Goal: Information Seeking & Learning: Find specific page/section

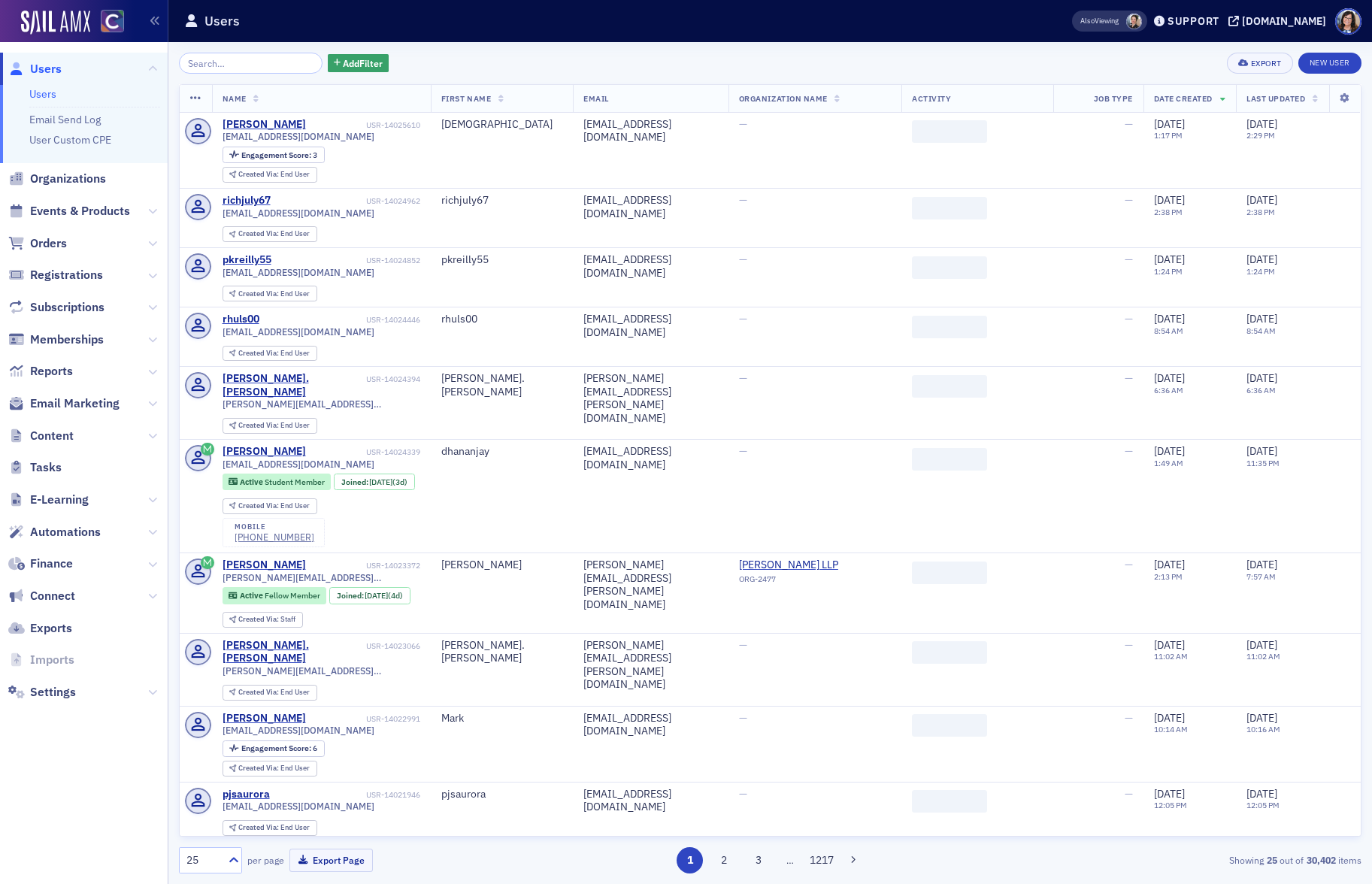
drag, startPoint x: 96, startPoint y: 209, endPoint x: 118, endPoint y: 175, distance: 40.5
click at [96, 209] on span "Events & Products" at bounding box center [80, 211] width 100 height 17
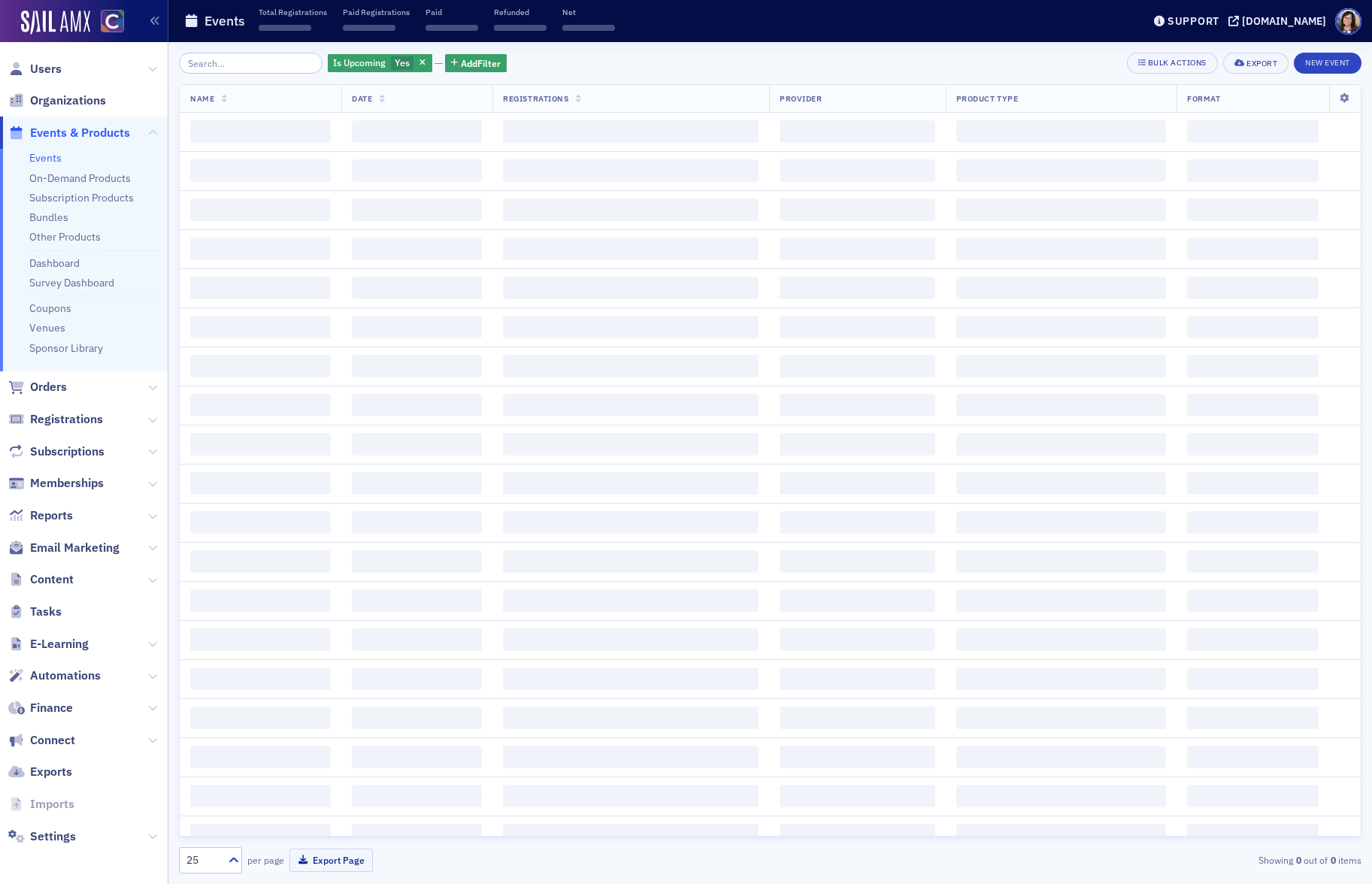
click at [224, 62] on input "search" at bounding box center [250, 63] width 144 height 21
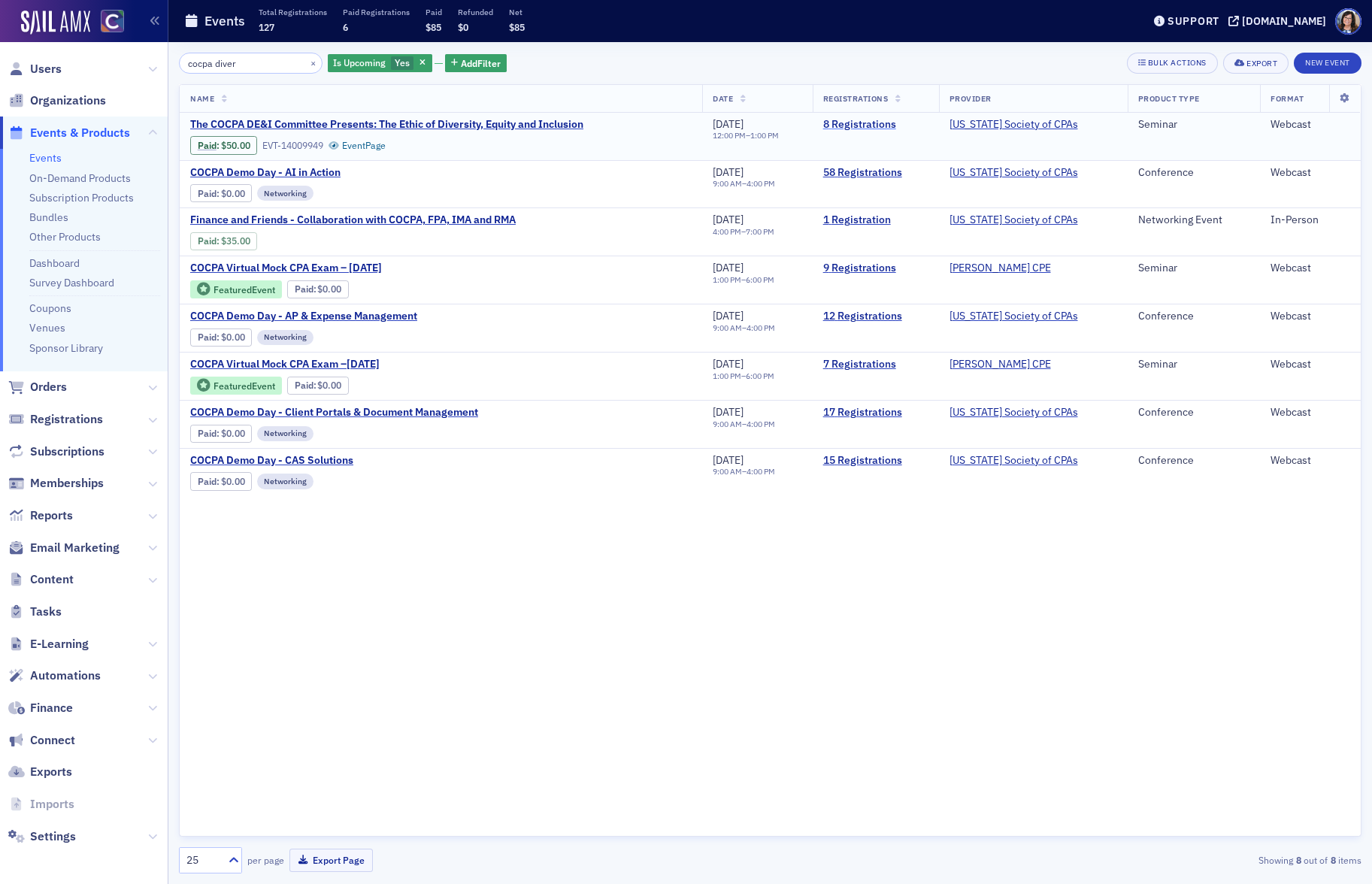
type input "cocpa diver"
click at [847, 123] on link "8 Registrations" at bounding box center [875, 124] width 105 height 13
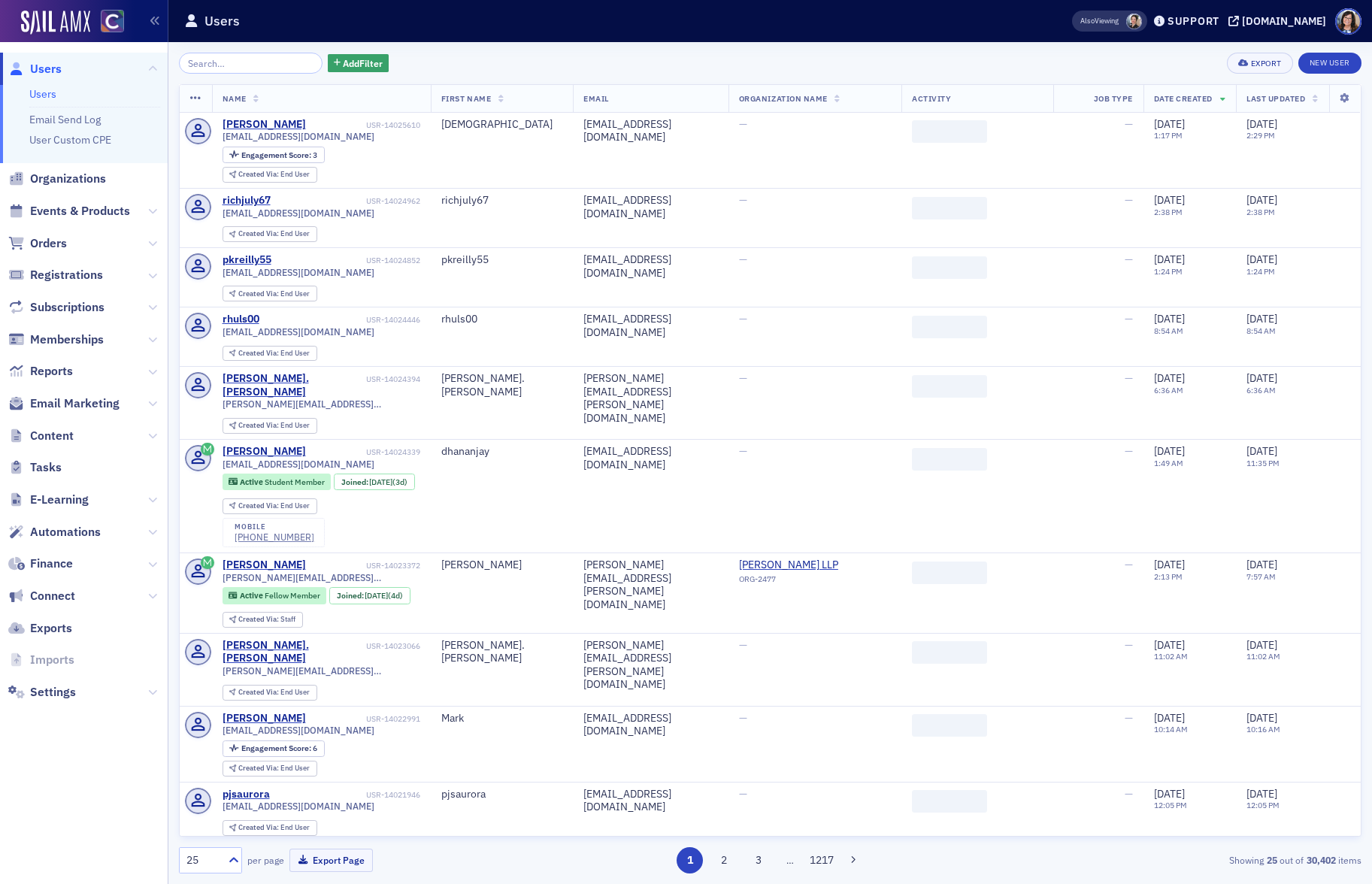
click at [215, 61] on input "search" at bounding box center [250, 63] width 144 height 21
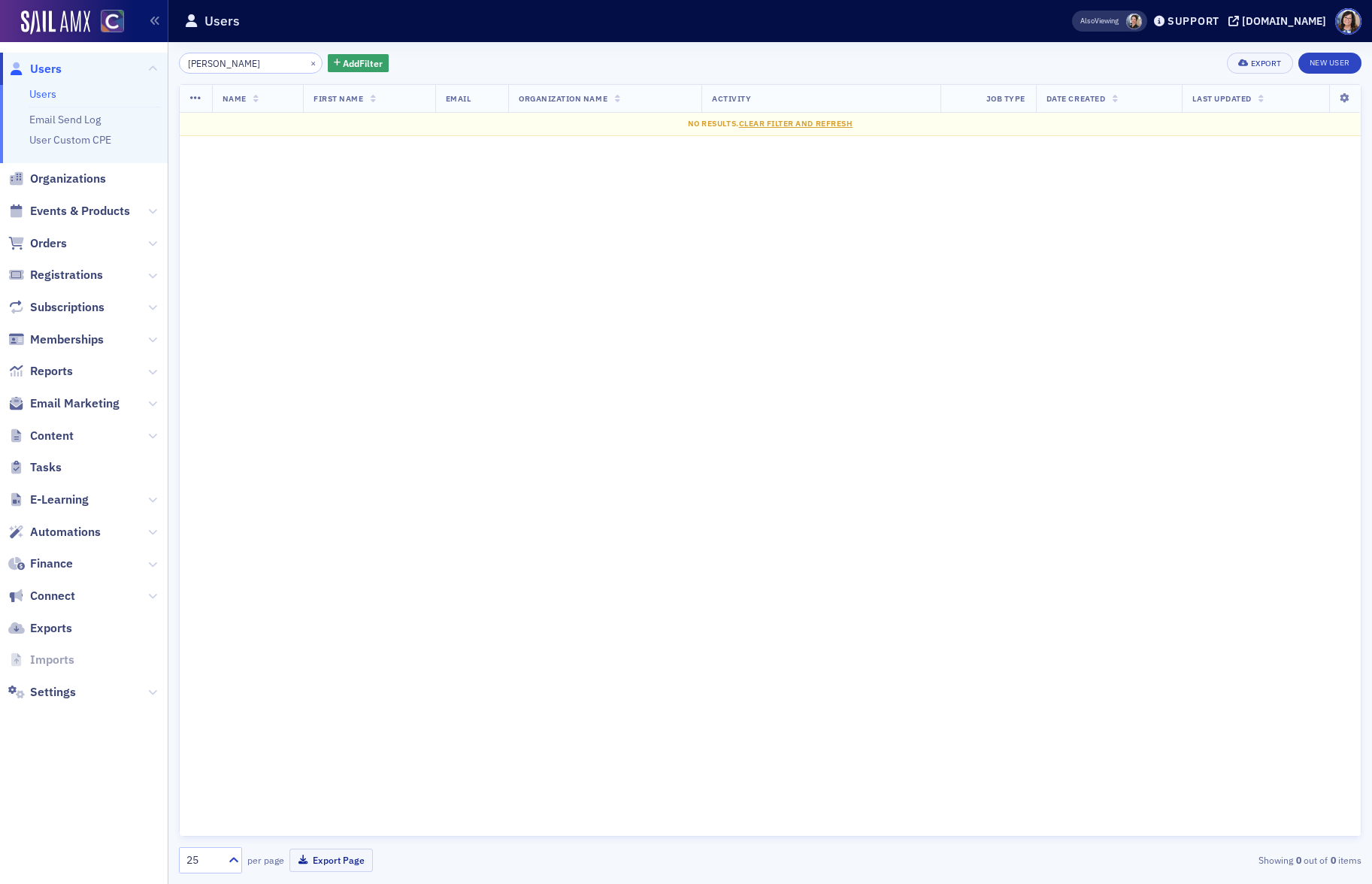
click at [240, 62] on input "dhananjay Agrawal" at bounding box center [250, 63] width 144 height 21
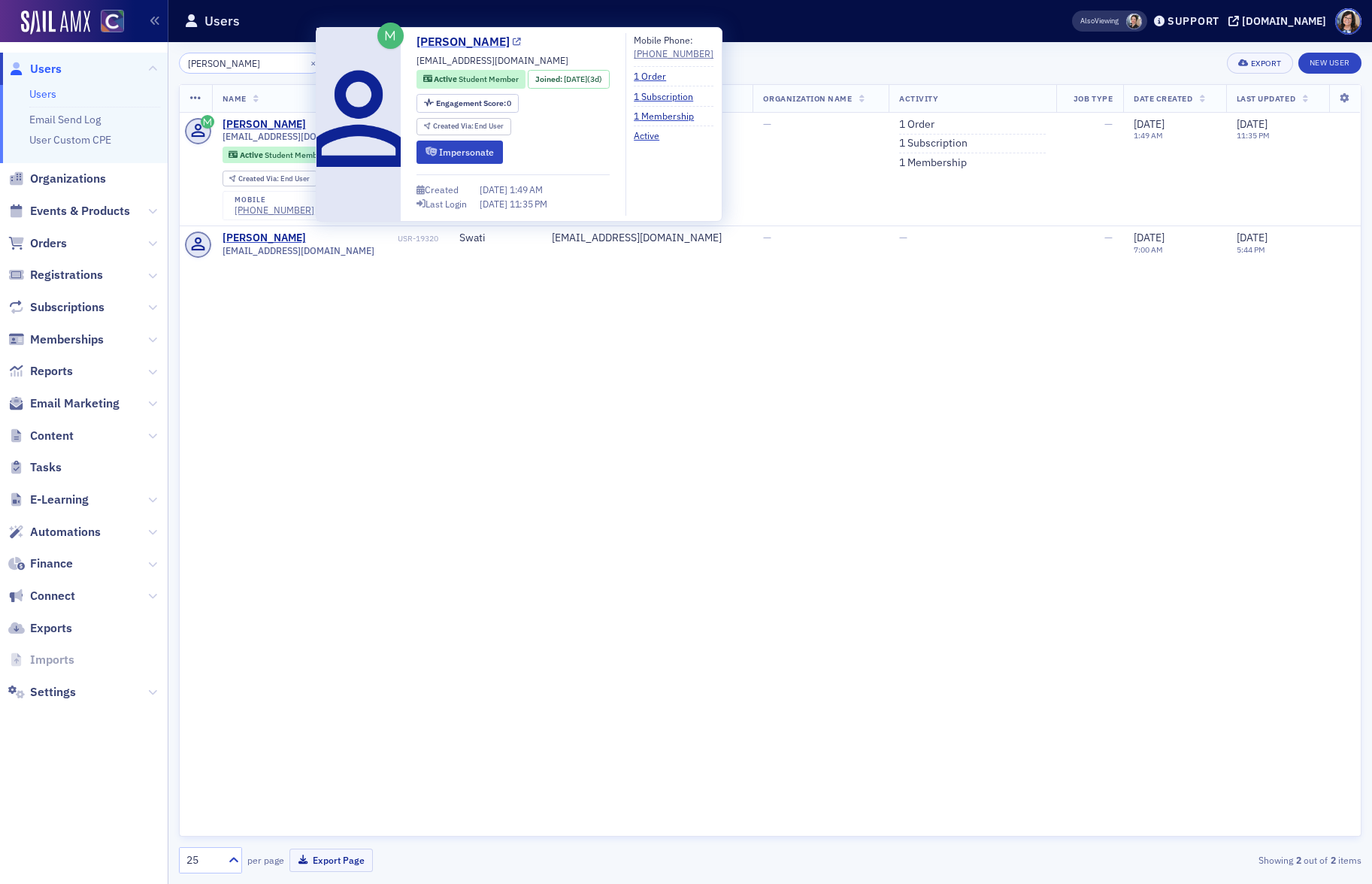
type input "dhananjay Agrawal"
click at [521, 44] on icon at bounding box center [517, 43] width 8 height 8
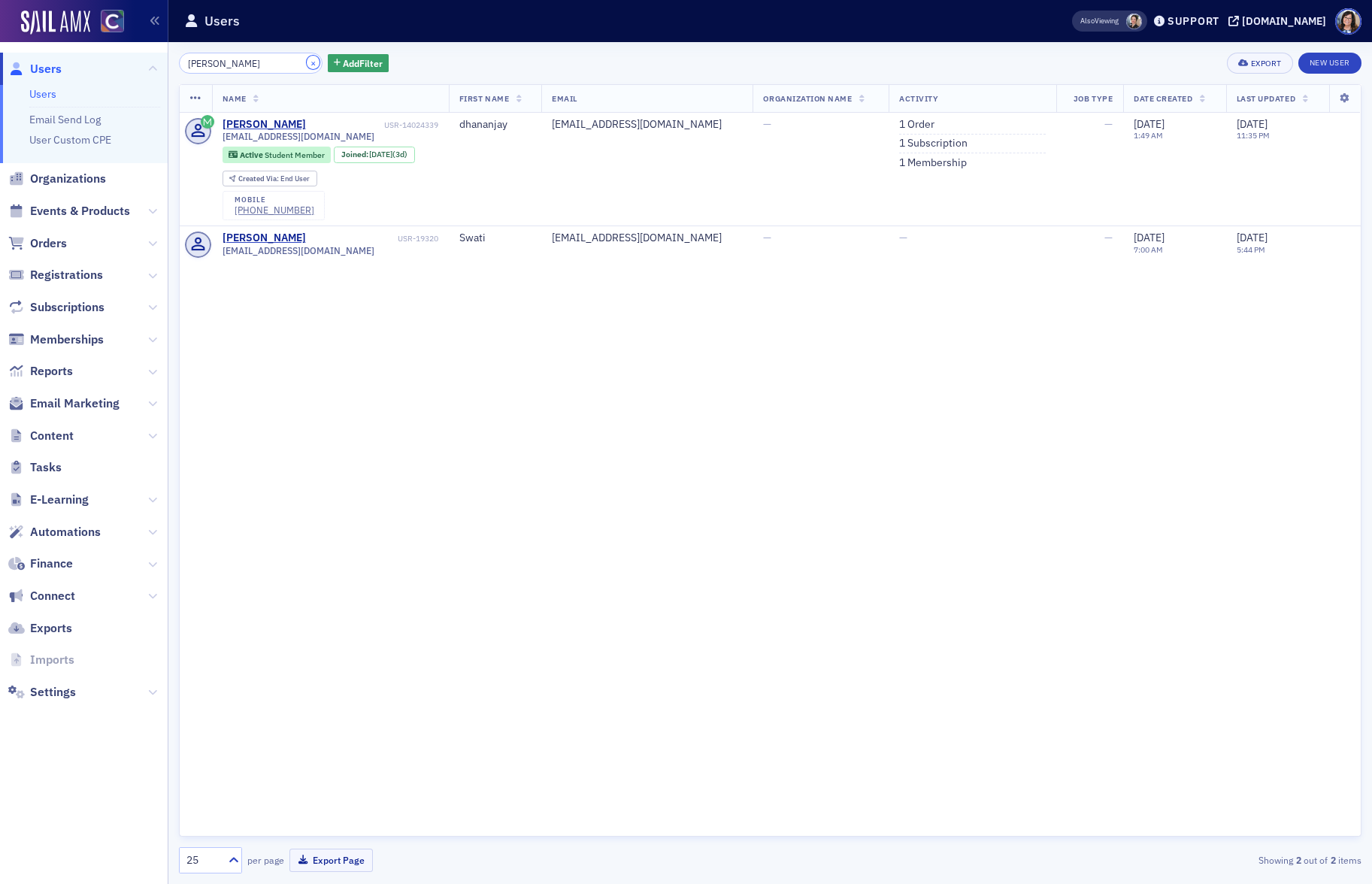
click at [306, 62] on button "×" at bounding box center [313, 62] width 13 height 13
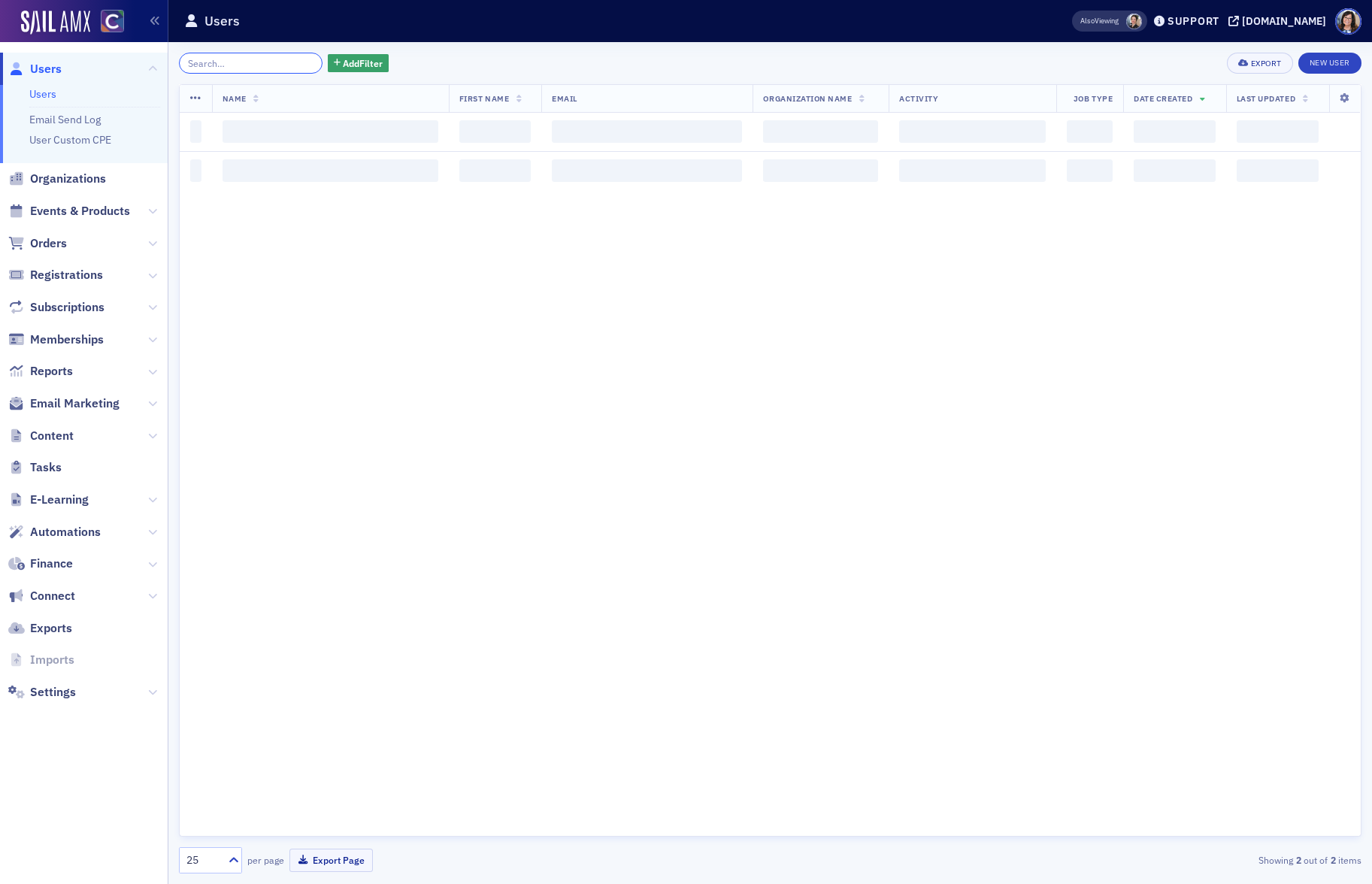
click at [244, 61] on input "search" at bounding box center [250, 63] width 144 height 21
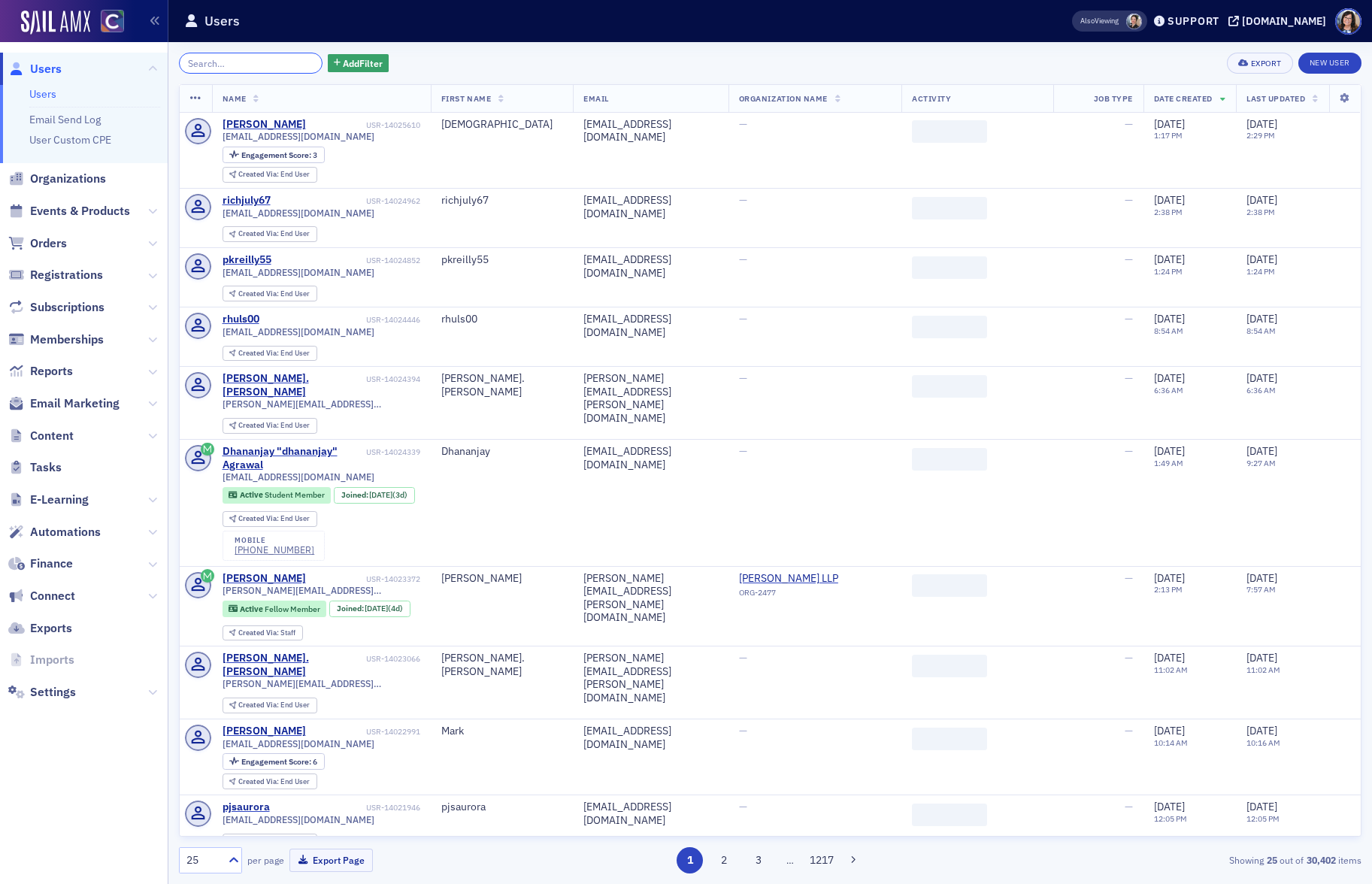
paste input "Michael Laudato"
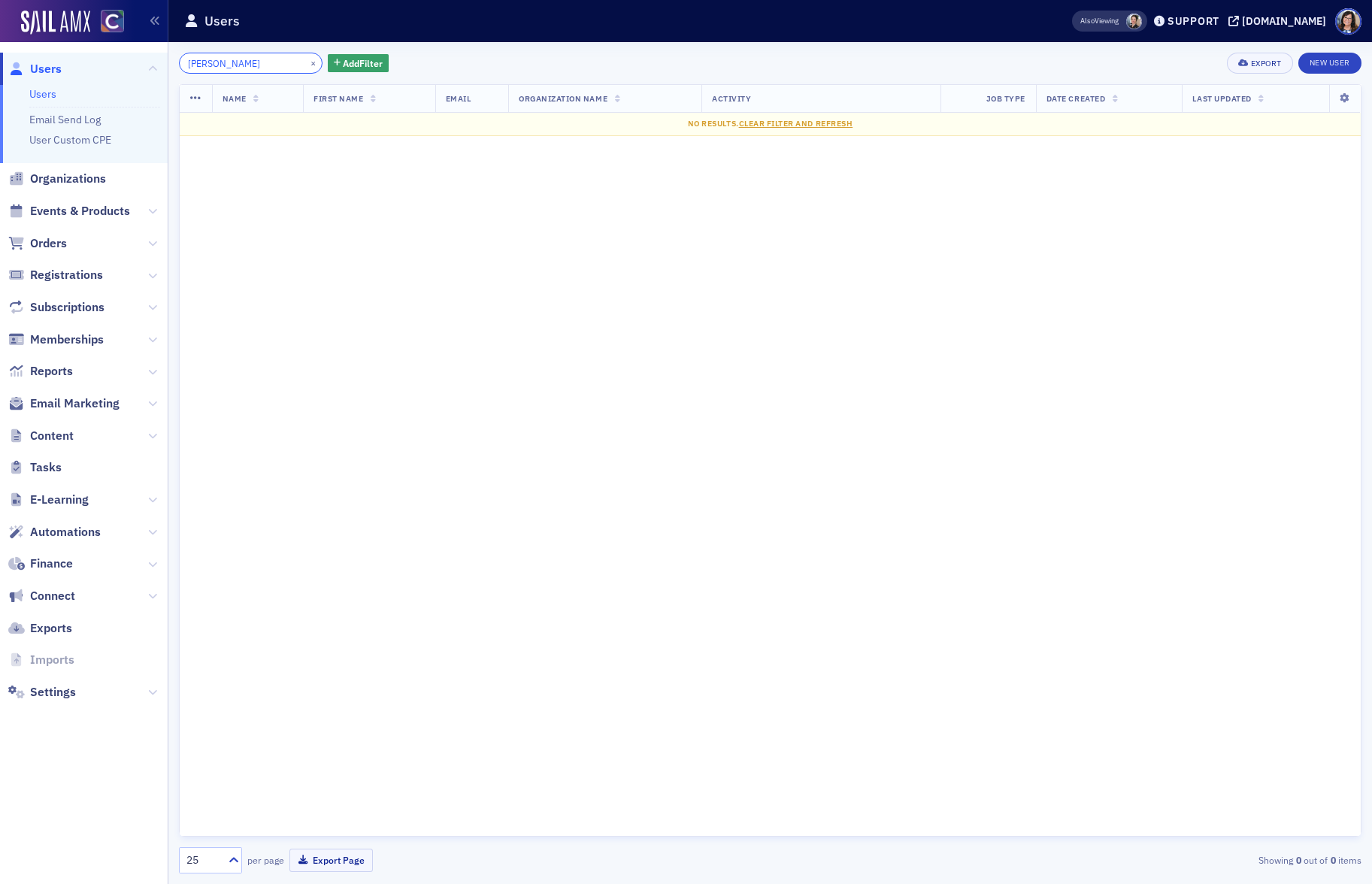
click at [224, 64] on input "Michael Laudato" at bounding box center [250, 63] width 144 height 21
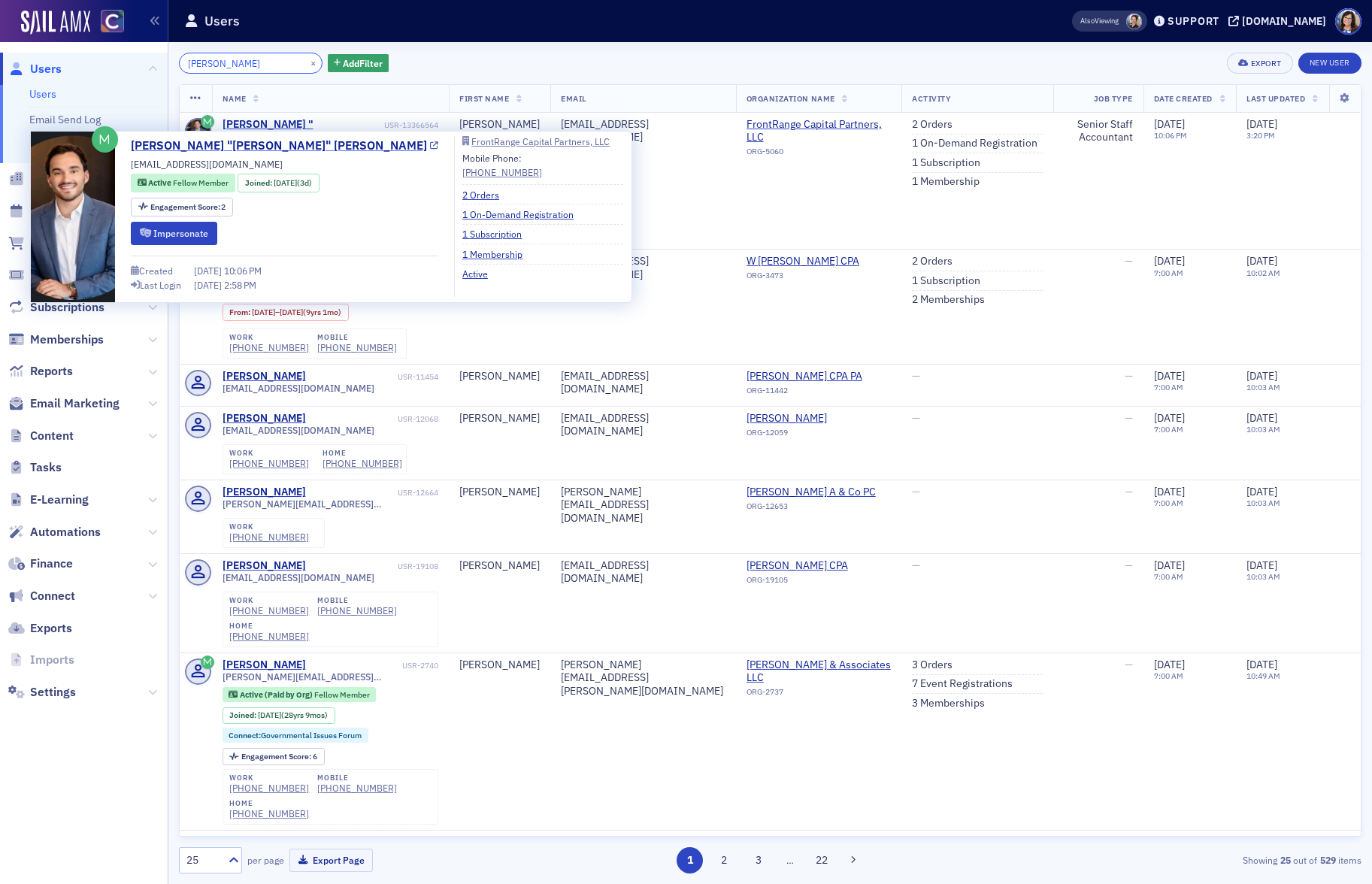
type input "Michael Laudato"
click at [430, 145] on icon at bounding box center [434, 146] width 8 height 8
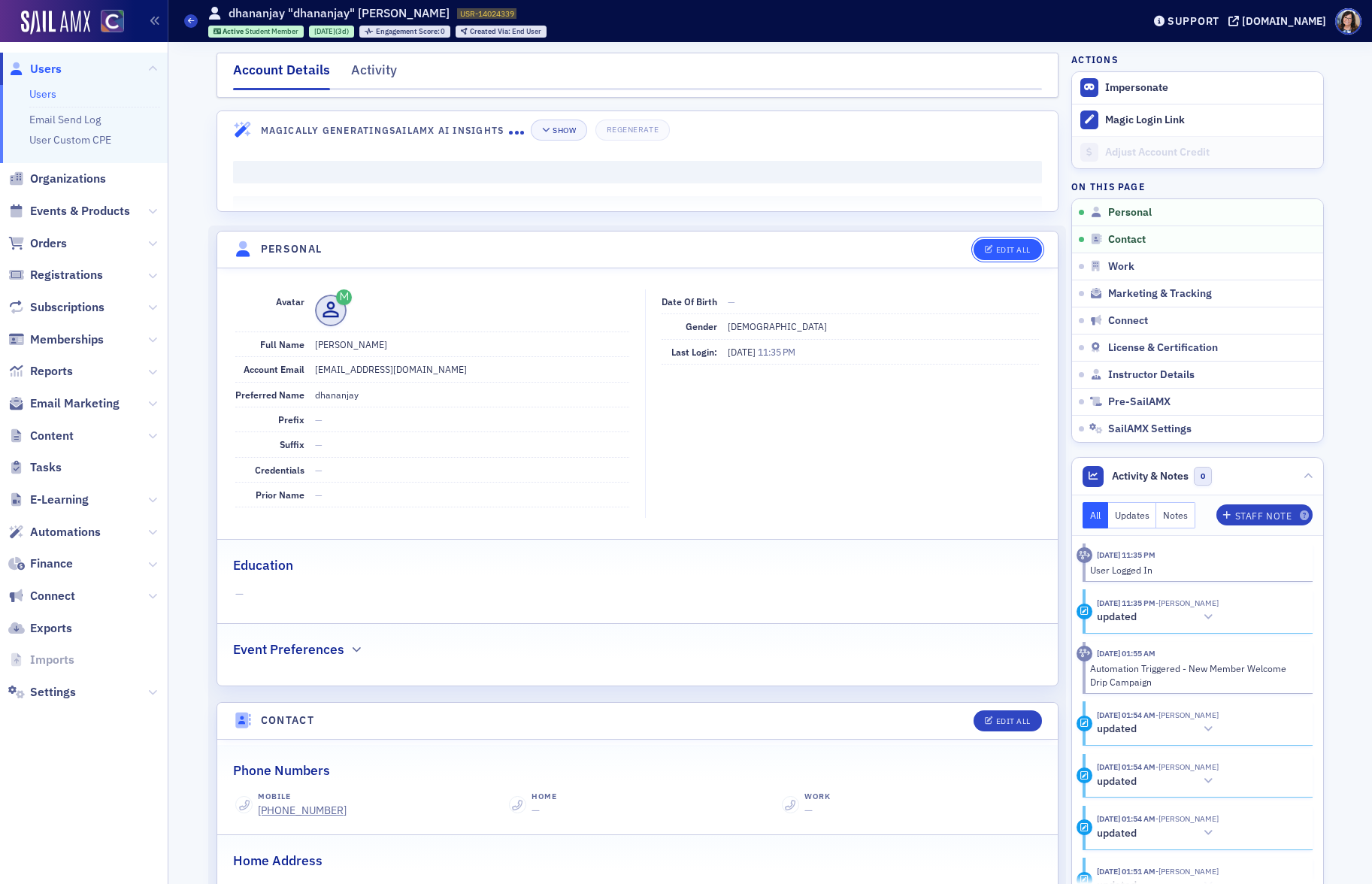
click at [1005, 255] on button "Edit All" at bounding box center [1007, 250] width 68 height 21
select select "US"
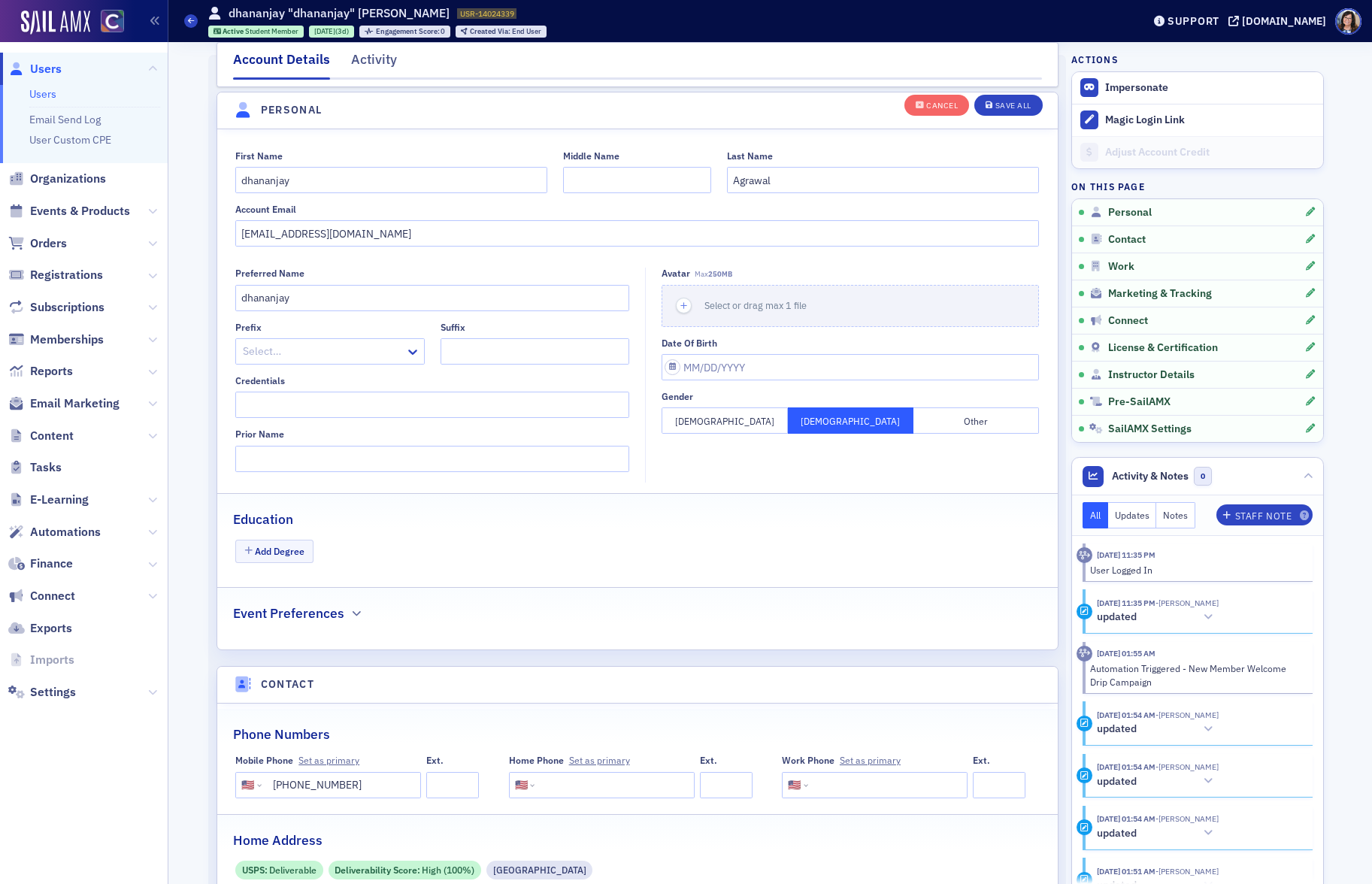
scroll to position [175, 0]
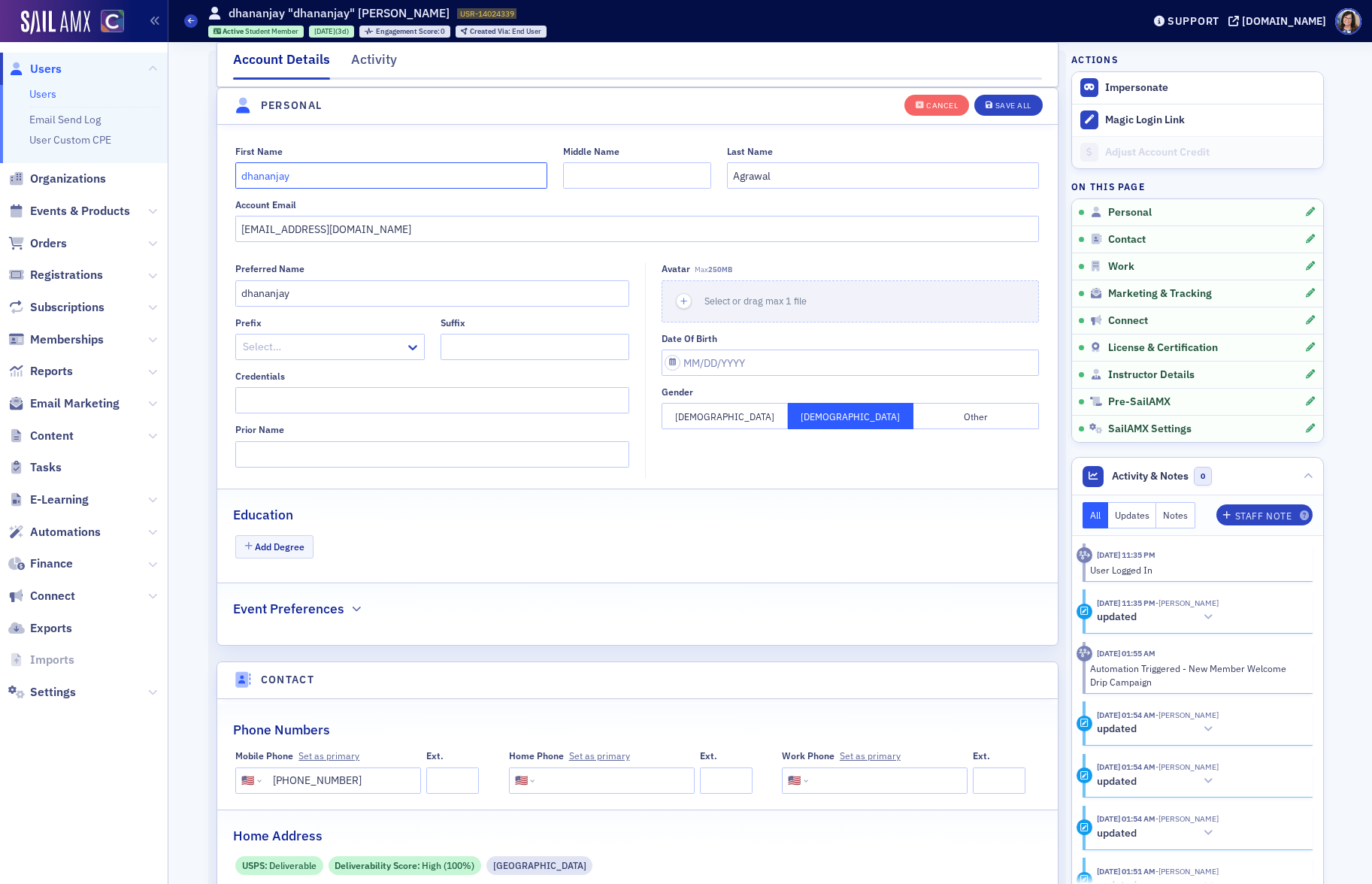
drag, startPoint x: 248, startPoint y: 177, endPoint x: 247, endPoint y: 194, distance: 17.0
click at [248, 178] on input "dhananjay" at bounding box center [391, 175] width 312 height 26
type input "Dhananjay"
click at [1017, 107] on div "Save All" at bounding box center [1013, 105] width 36 height 8
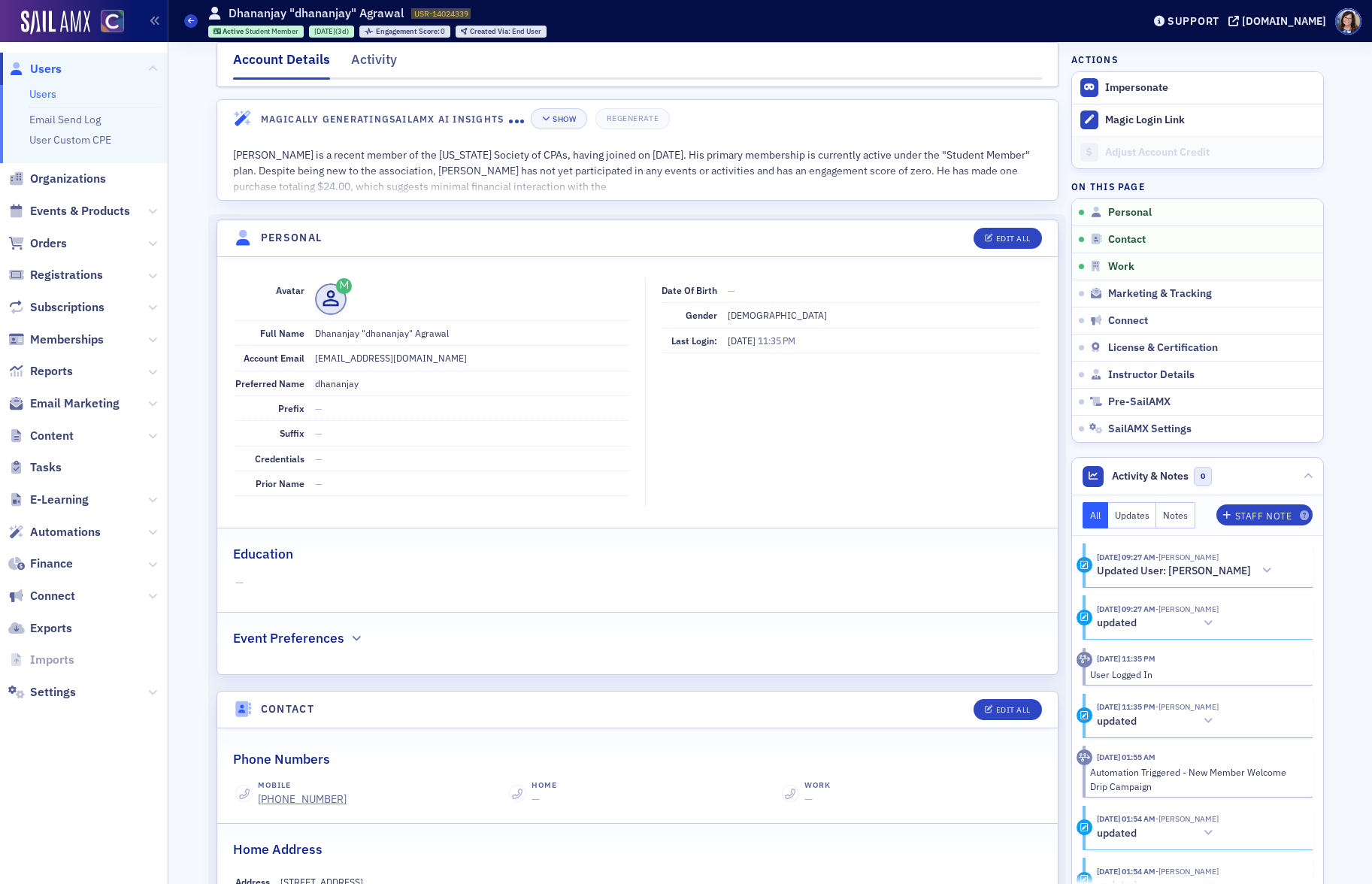
scroll to position [0, 0]
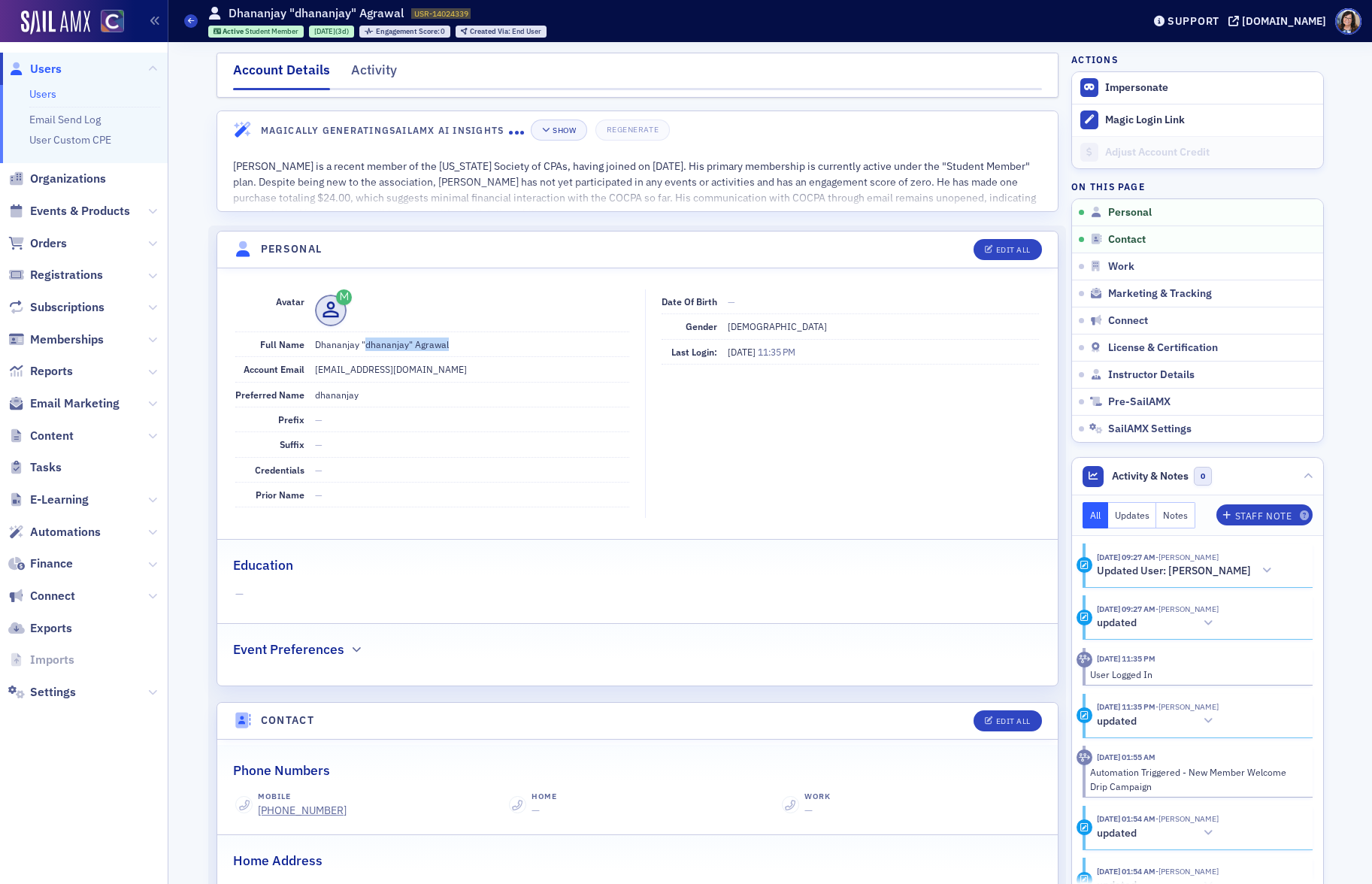
drag, startPoint x: 373, startPoint y: 347, endPoint x: 456, endPoint y: 346, distance: 83.0
click at [456, 346] on dd "Dhananjay "dhananjay" Agrawal" at bounding box center [472, 344] width 314 height 24
copy dd "dhananjay" Agrawal"
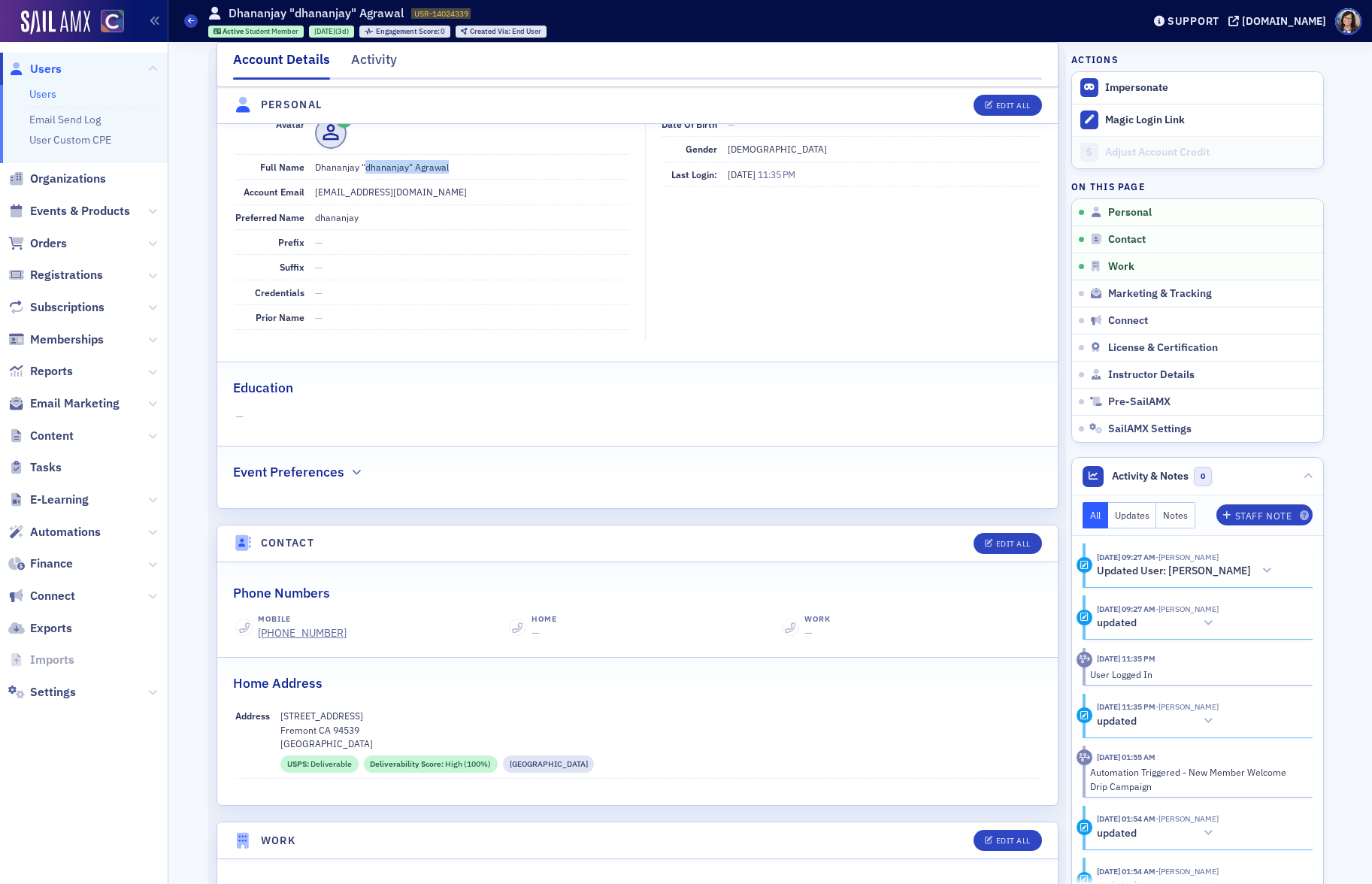
scroll to position [196, 0]
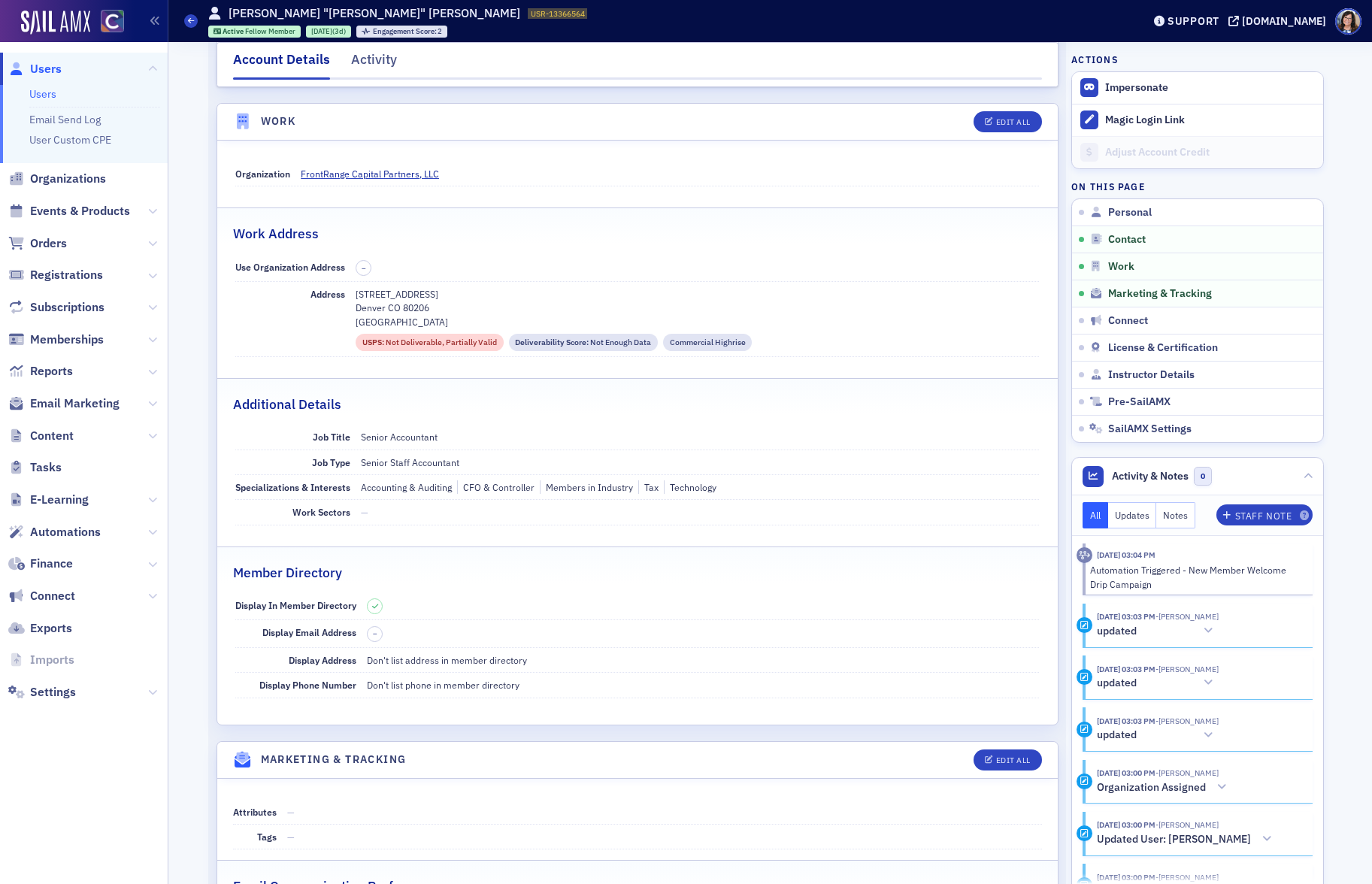
scroll to position [946, 0]
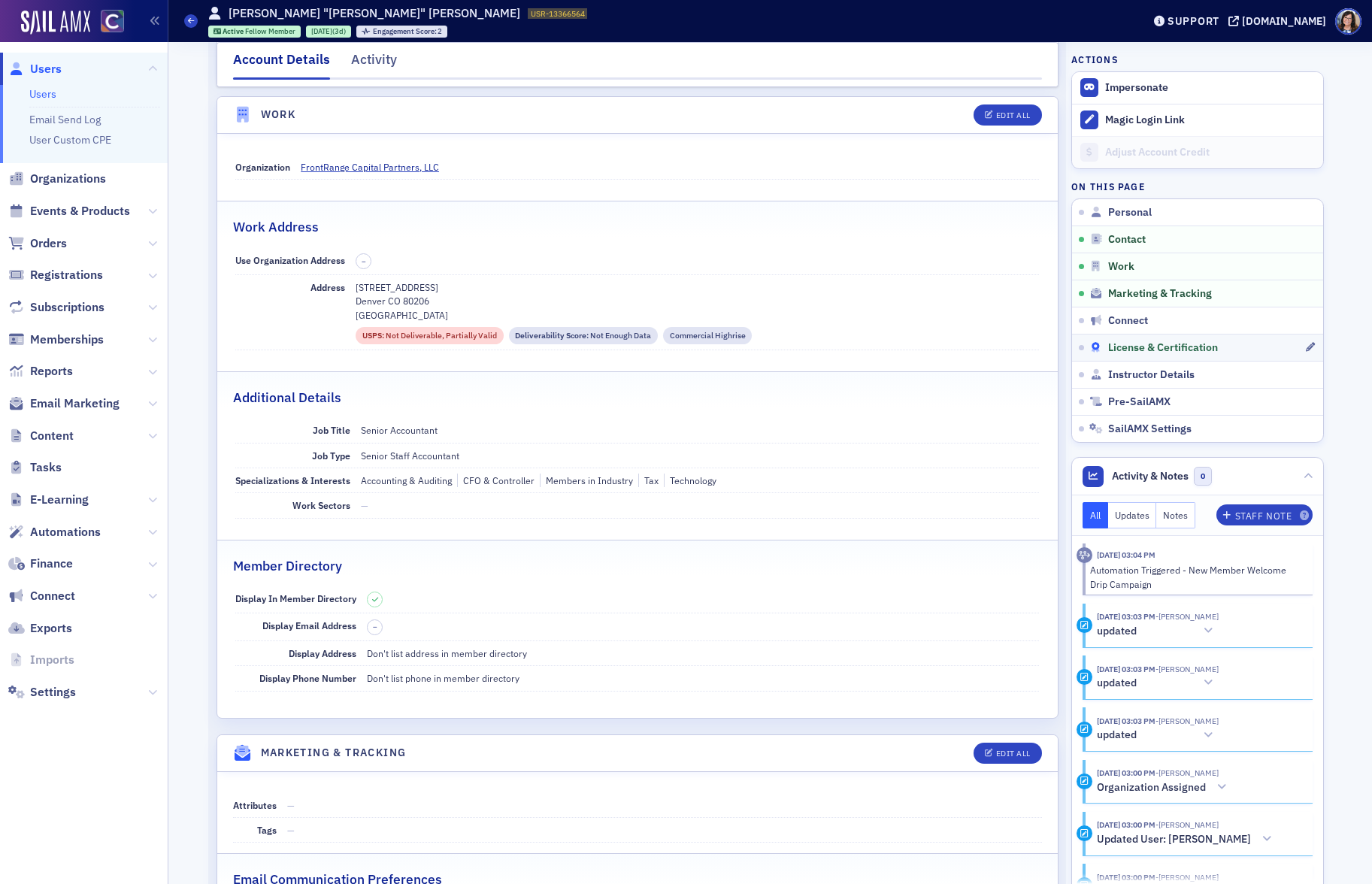
click at [1133, 348] on span "License & Certification" at bounding box center [1163, 348] width 110 height 13
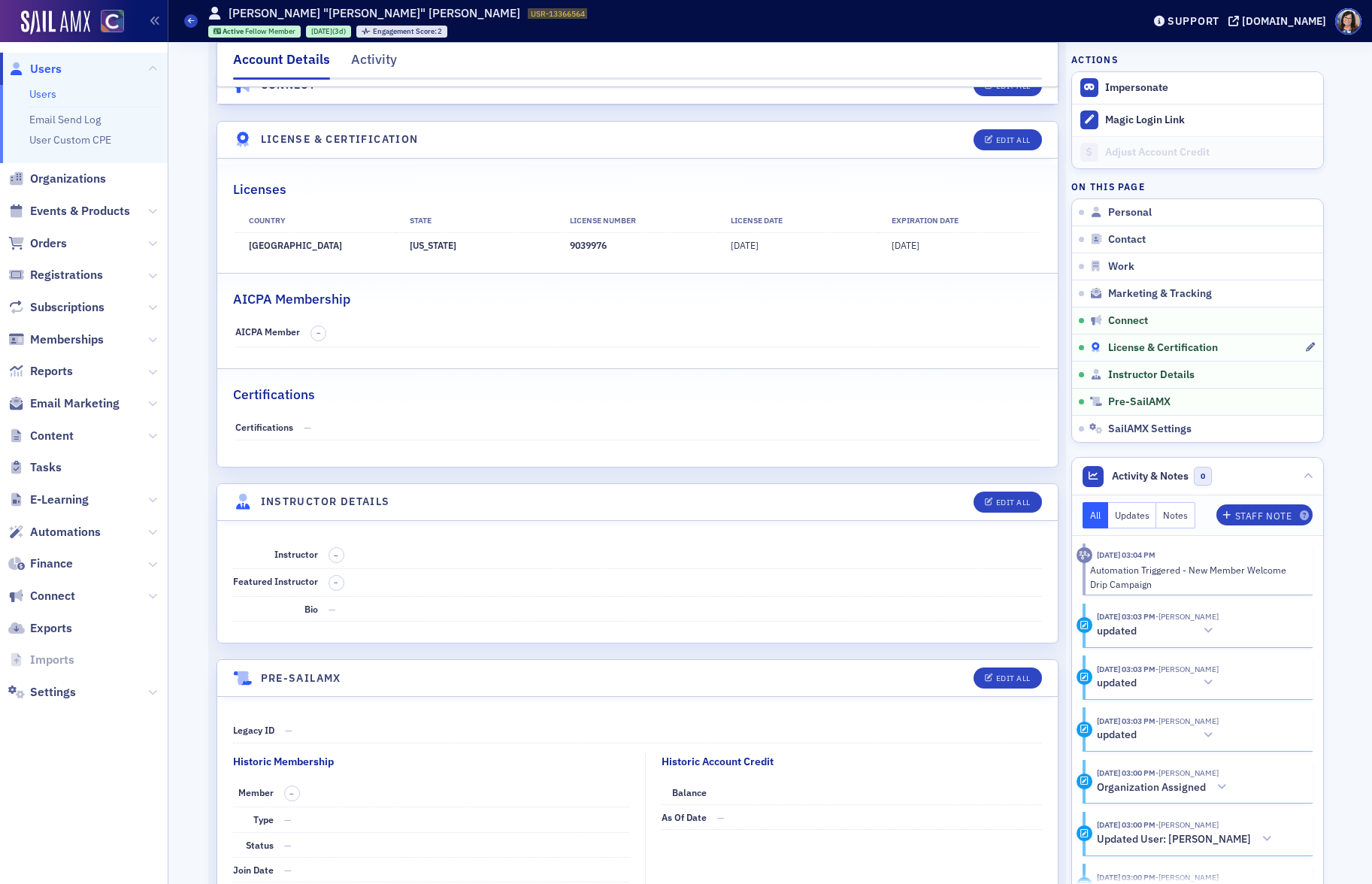
scroll to position [2801, 0]
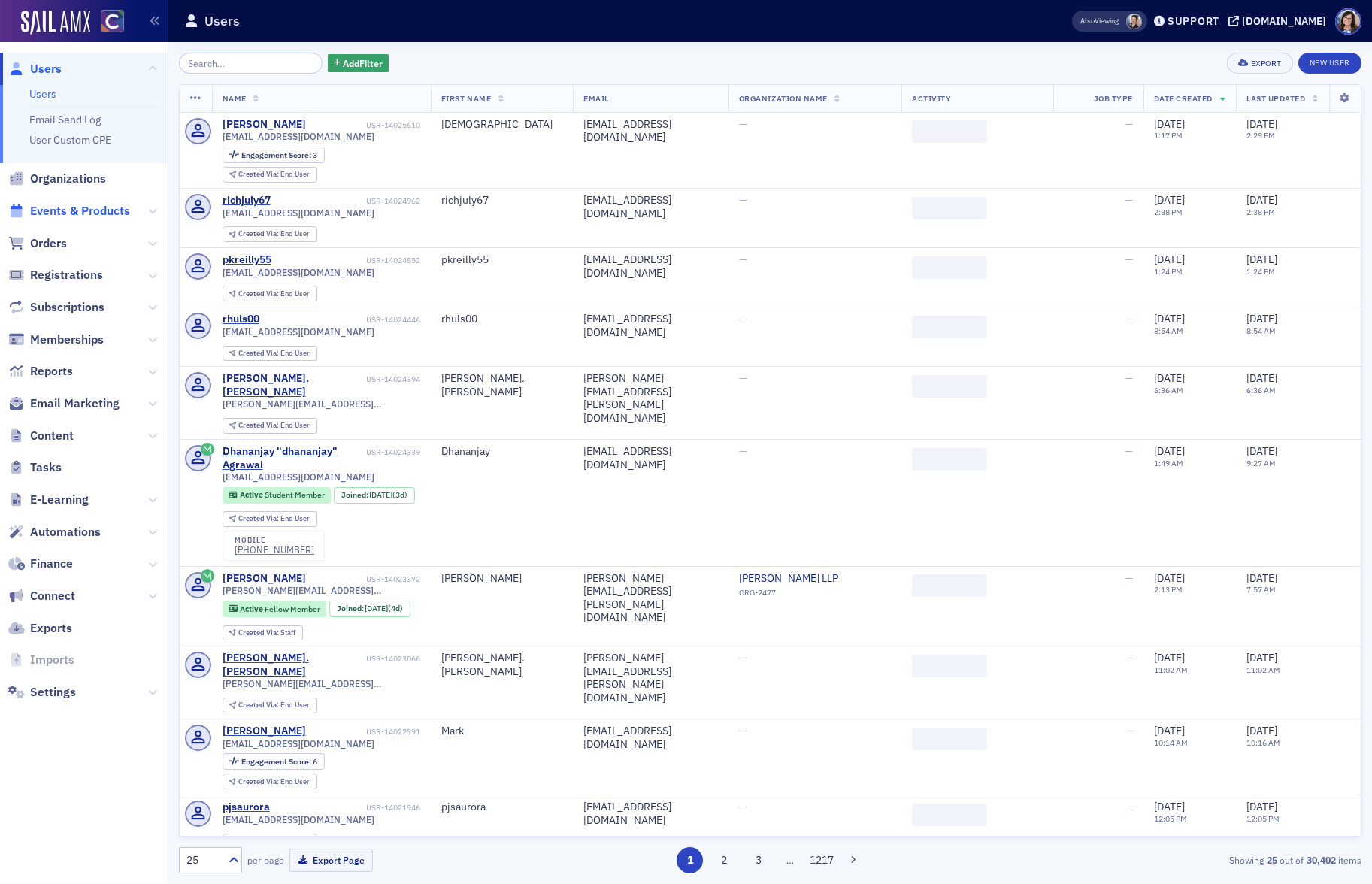
click at [98, 212] on span "Events & Products" at bounding box center [80, 211] width 100 height 17
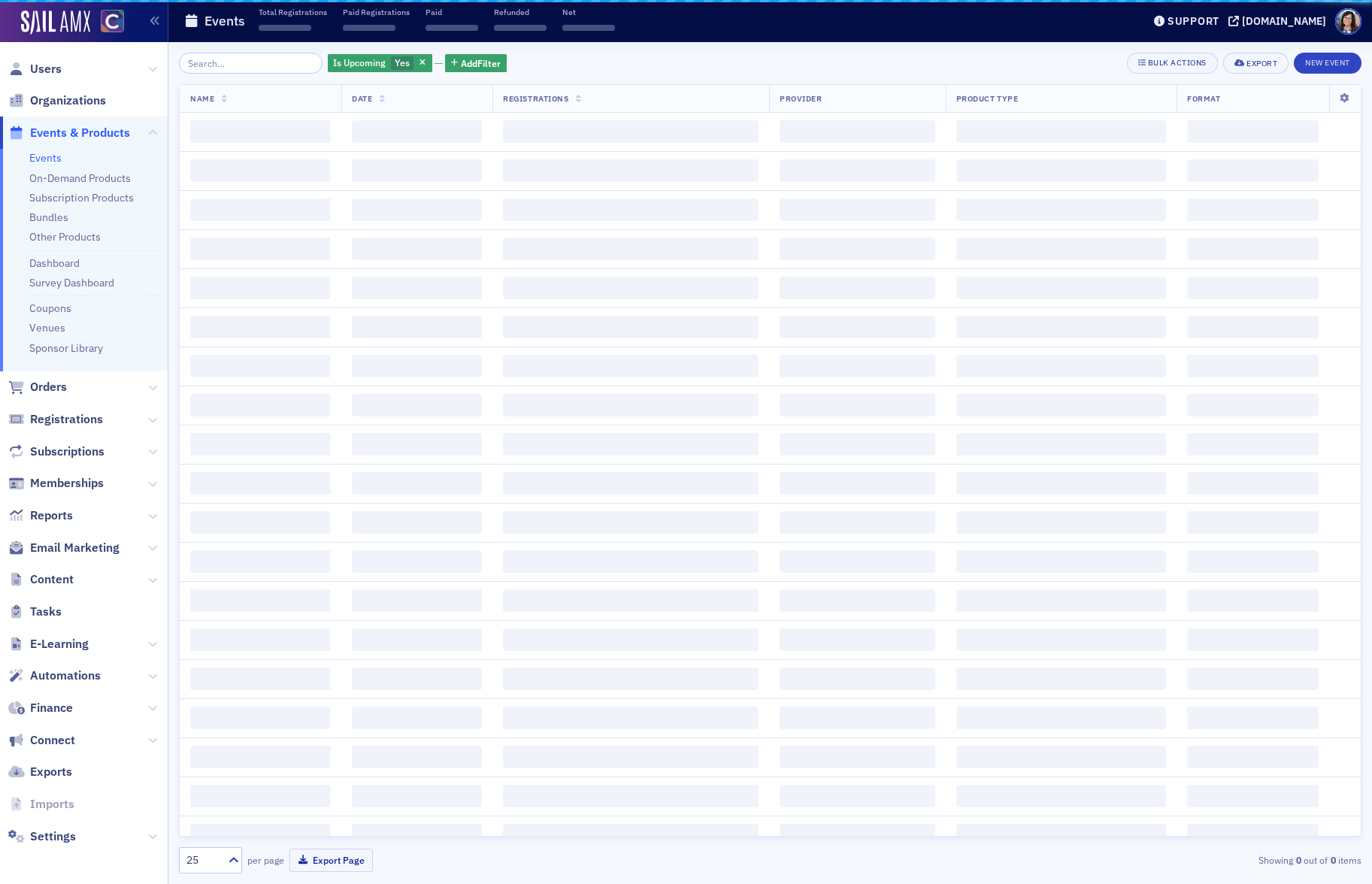
click at [225, 68] on input "search" at bounding box center [250, 63] width 144 height 21
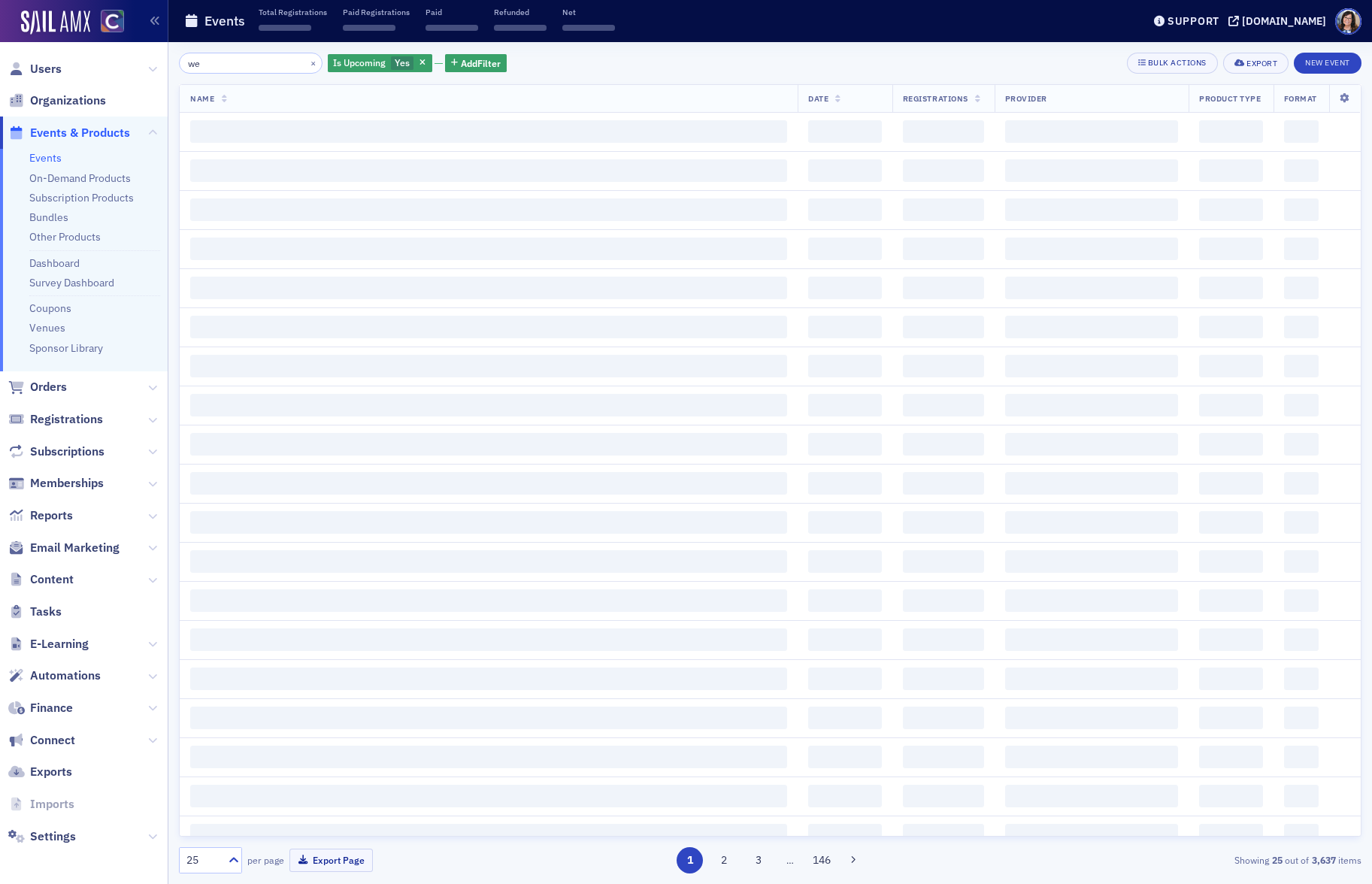
type input "w"
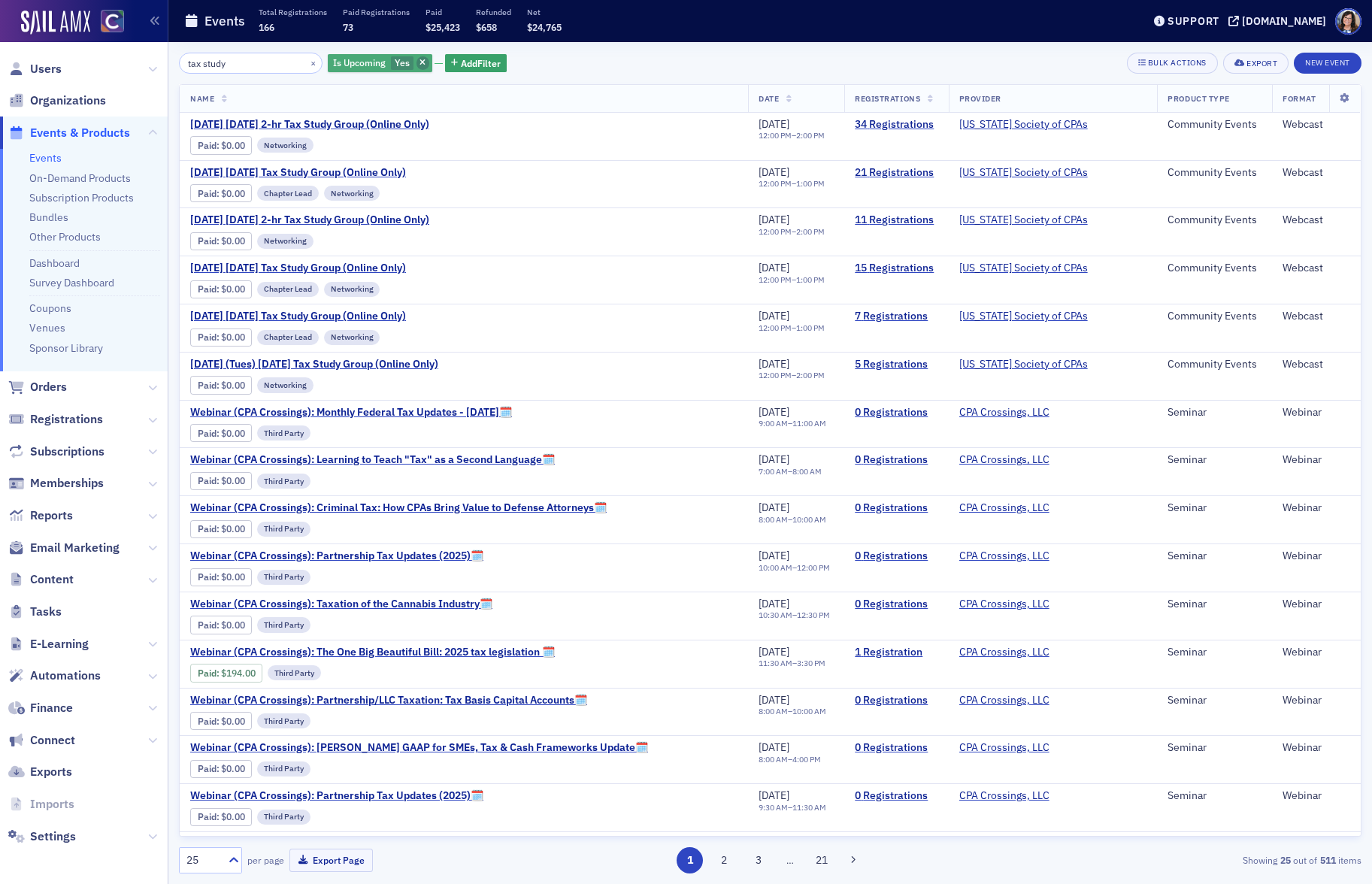
click at [419, 62] on icon "button" at bounding box center [423, 63] width 6 height 8
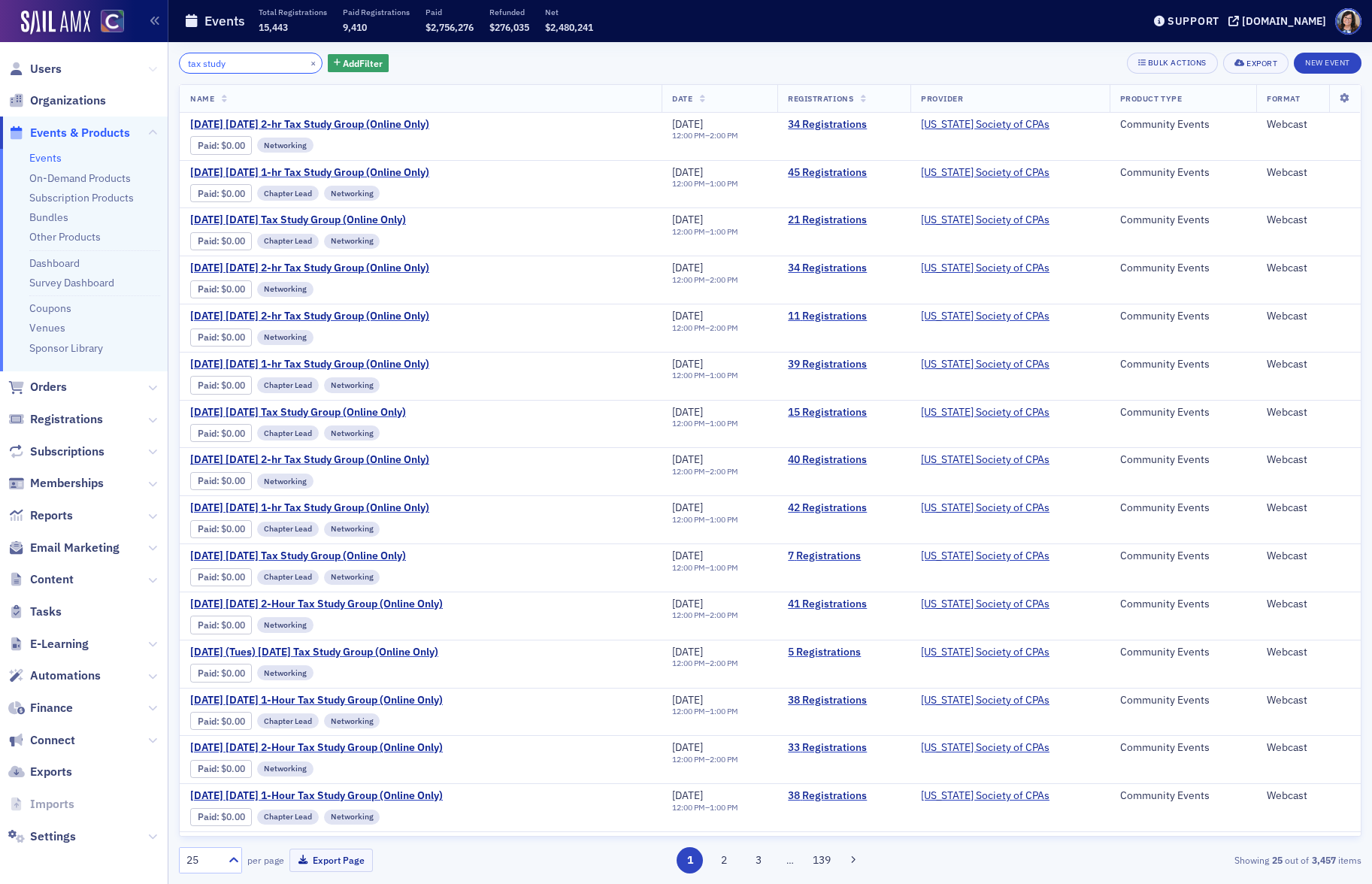
drag, startPoint x: 247, startPoint y: 67, endPoint x: 149, endPoint y: 68, distance: 98.0
click at [149, 68] on div "Users Organizations Events & Products Events On-Demand Products Subscription Pr…" at bounding box center [686, 442] width 1372 height 884
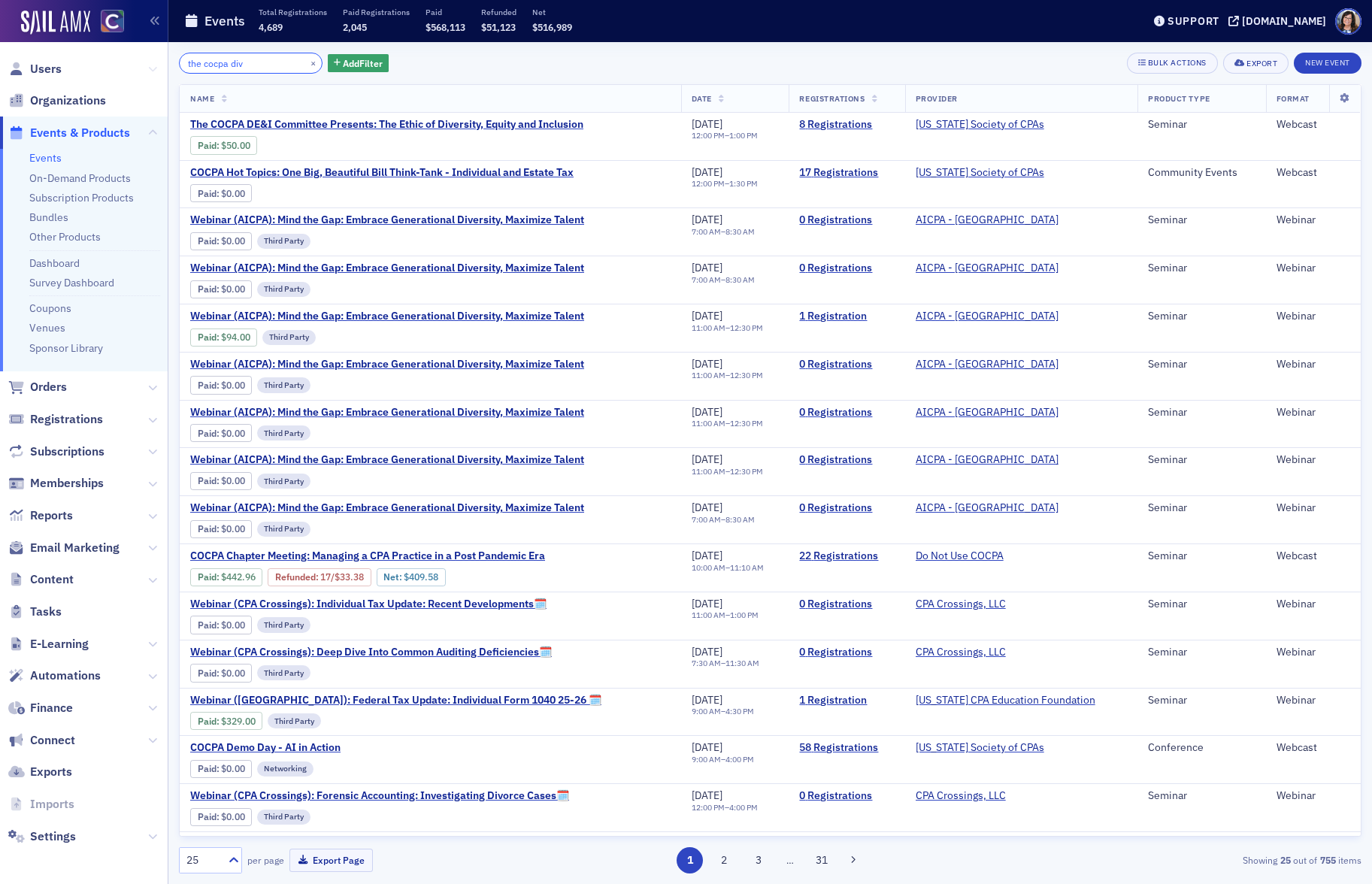
drag, startPoint x: 258, startPoint y: 64, endPoint x: 156, endPoint y: 62, distance: 102.0
click at [156, 62] on div "Users Organizations Events & Products Events On-Demand Products Subscription Pr…" at bounding box center [686, 442] width 1372 height 884
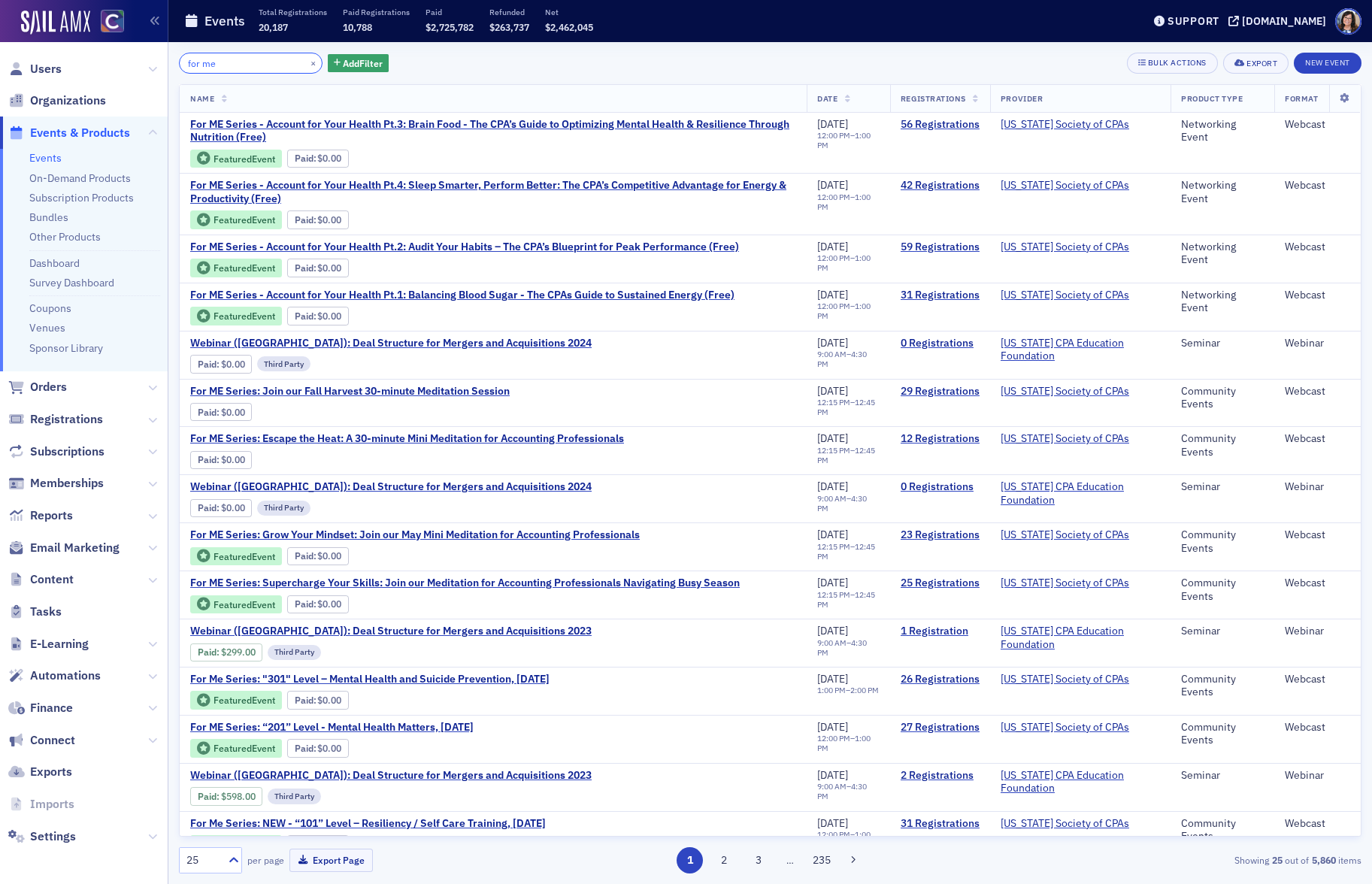
type input "for me"
click at [306, 64] on button "×" at bounding box center [313, 62] width 13 height 13
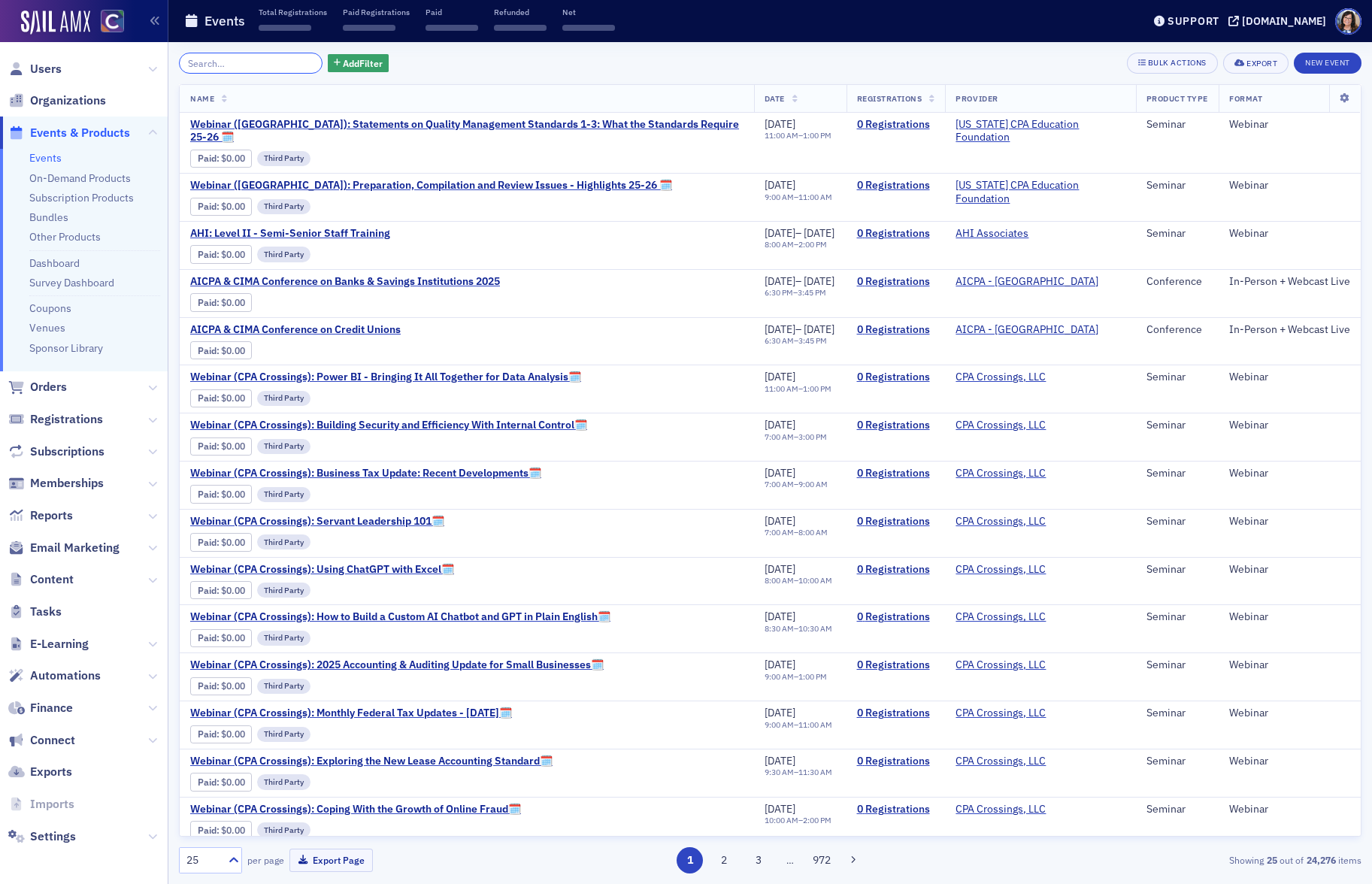
click at [288, 64] on input "search" at bounding box center [250, 63] width 144 height 21
click at [253, 70] on input "search" at bounding box center [250, 63] width 144 height 21
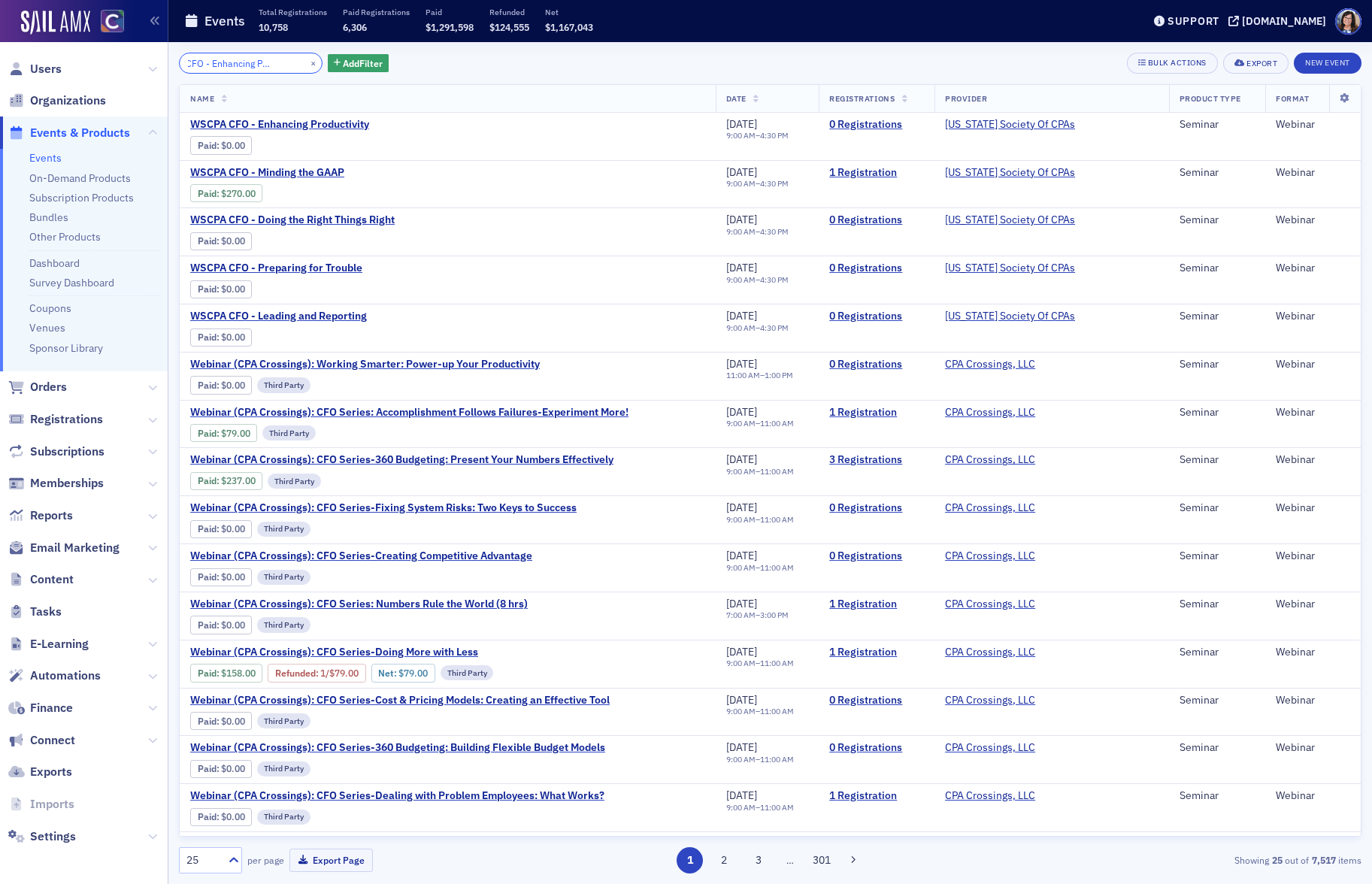
type input "WSCPA CFO - Enhancing Productivity"
drag, startPoint x: 292, startPoint y: 62, endPoint x: 249, endPoint y: 63, distance: 43.0
click at [306, 62] on button "×" at bounding box center [313, 62] width 13 height 13
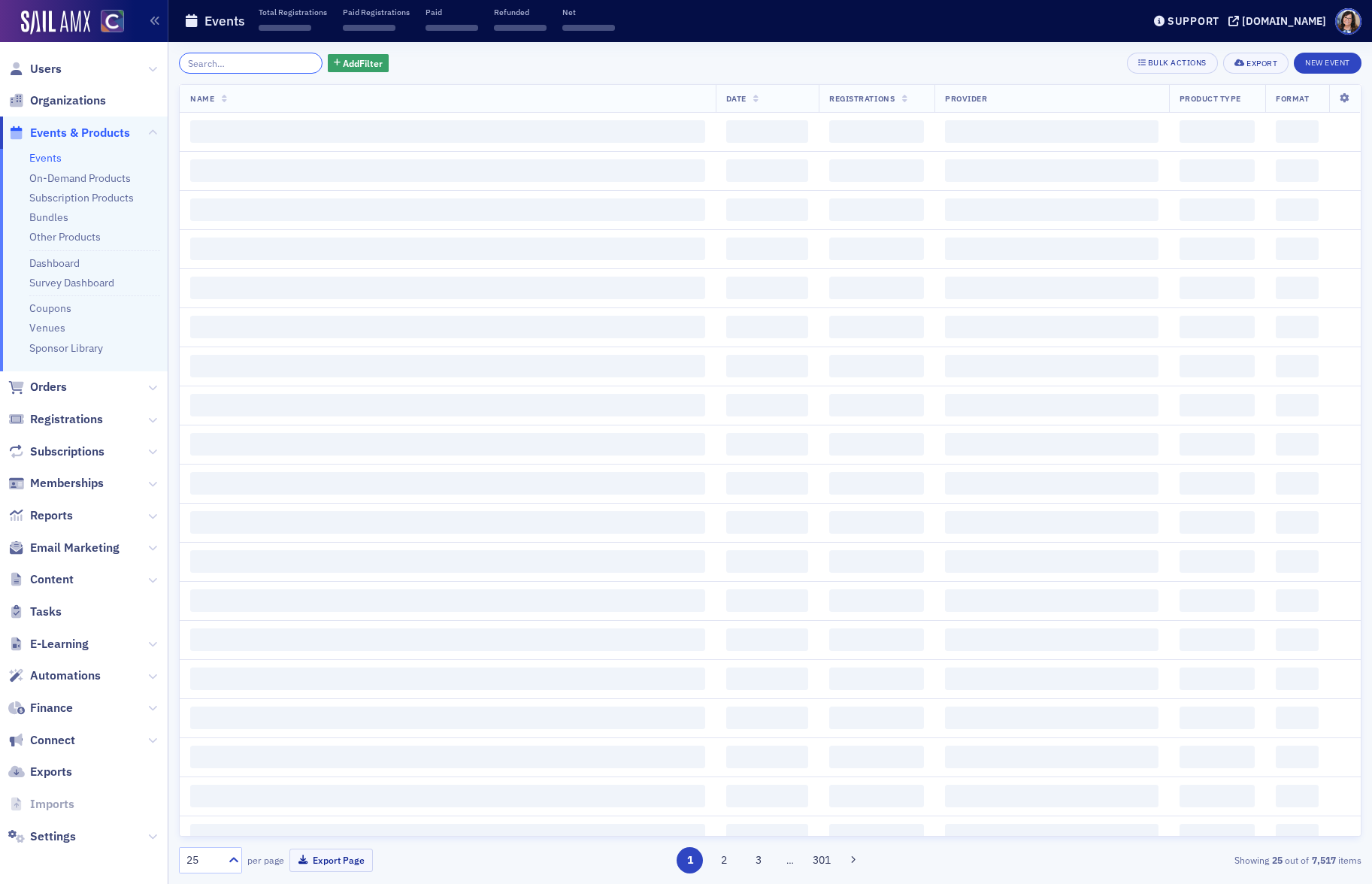
click at [249, 63] on input "search" at bounding box center [250, 63] width 144 height 21
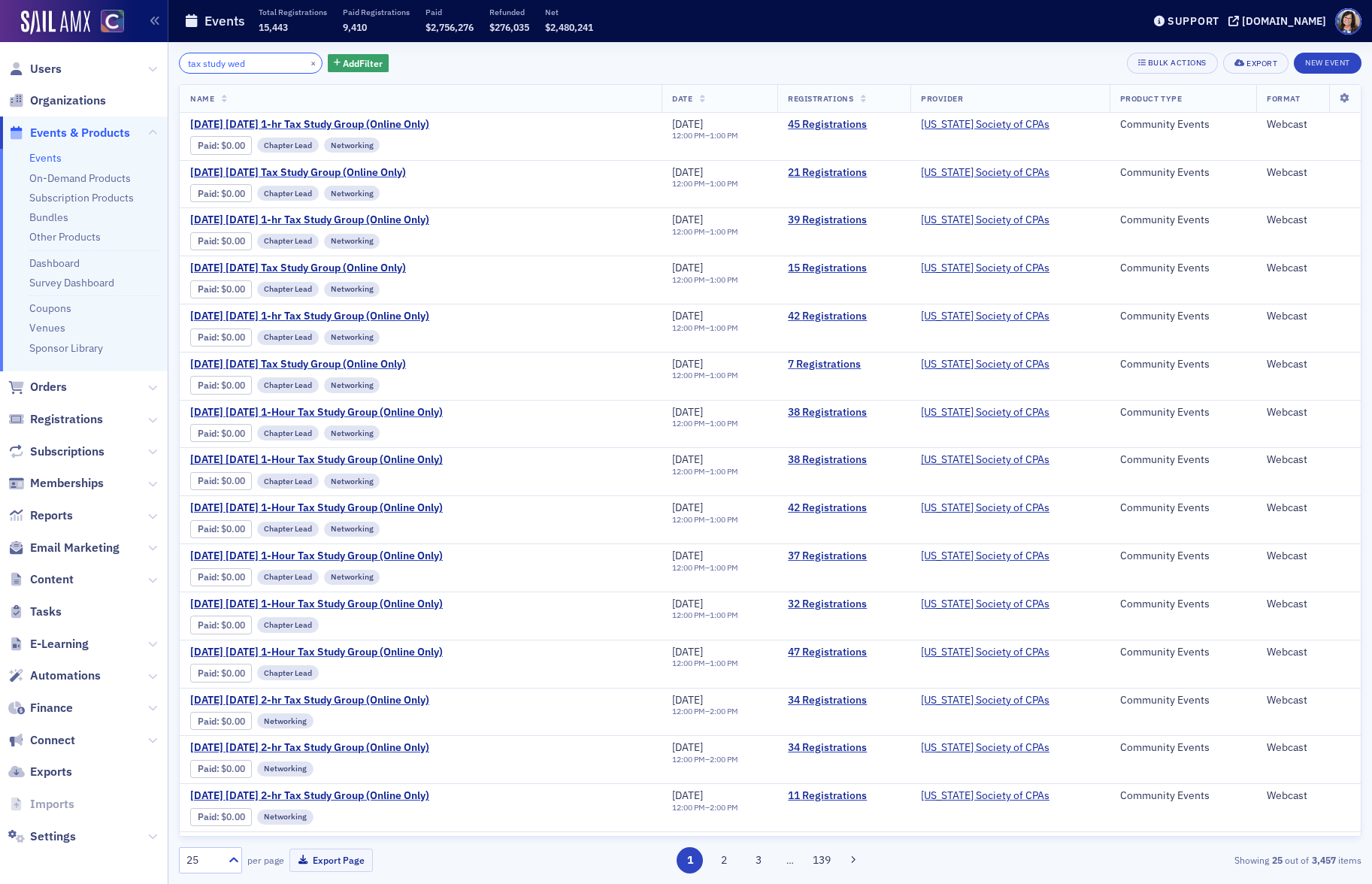
type input "tax study wed"
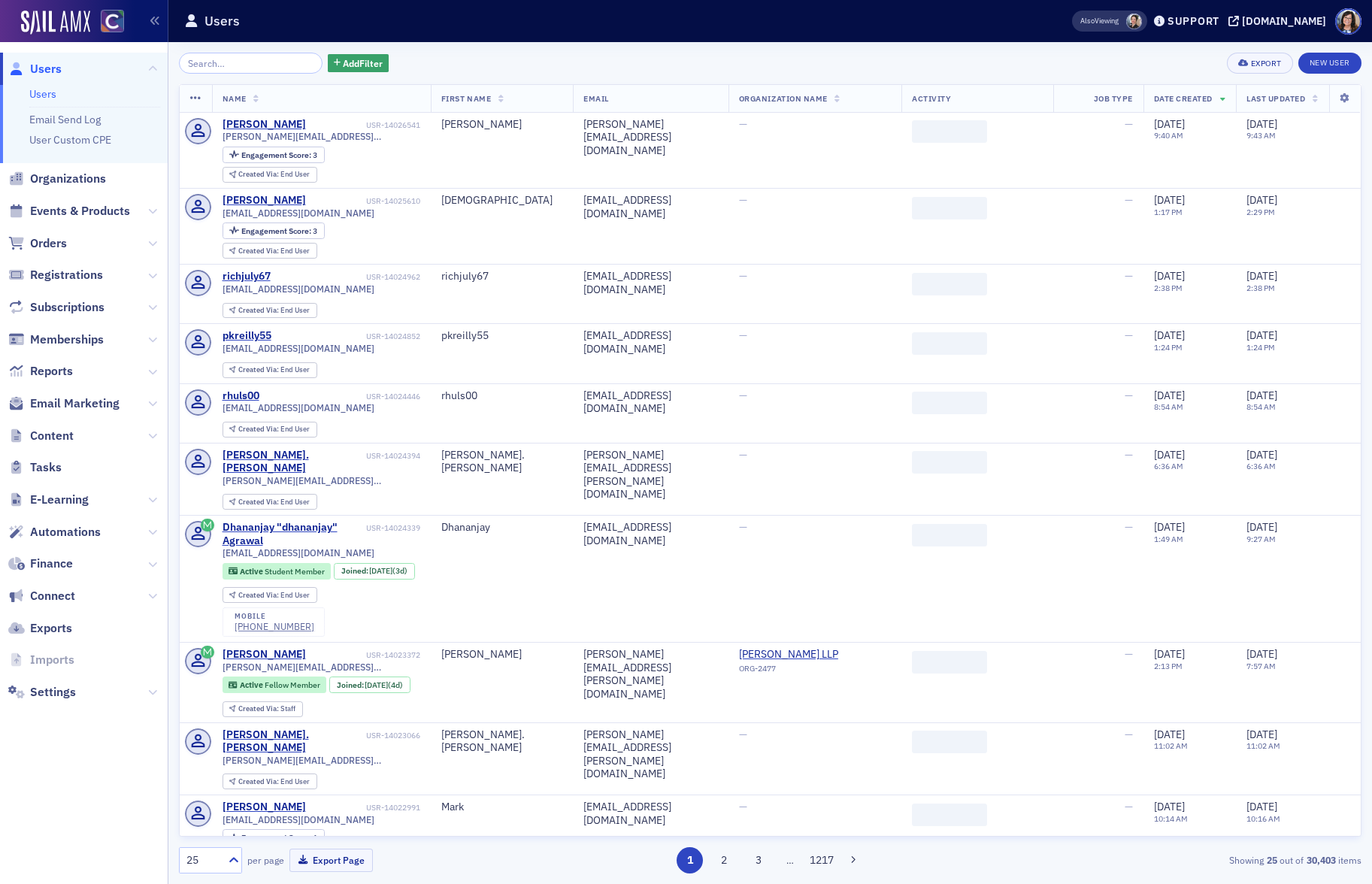
click at [199, 60] on input "search" at bounding box center [250, 63] width 144 height 21
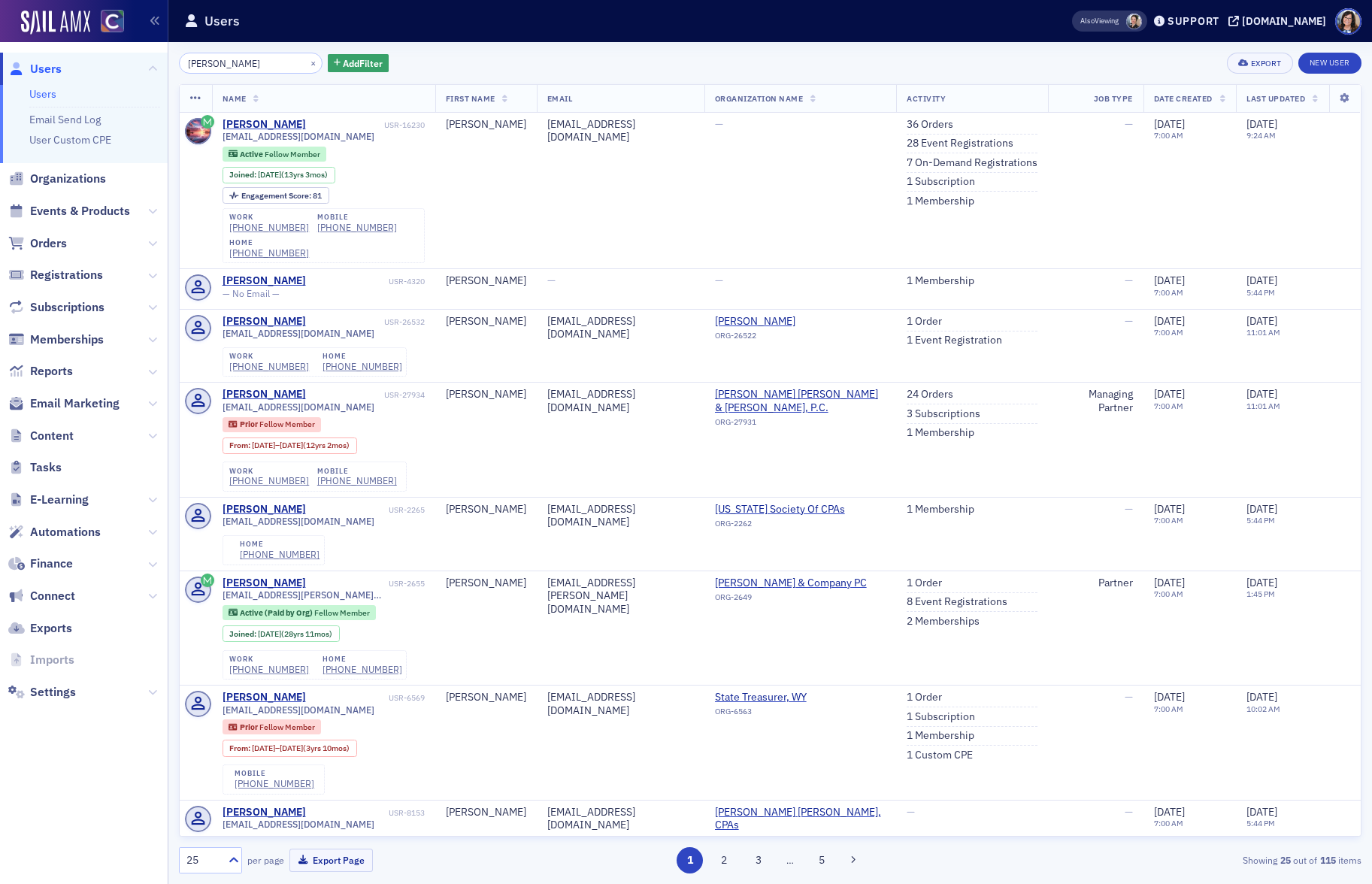
type input "[PERSON_NAME]"
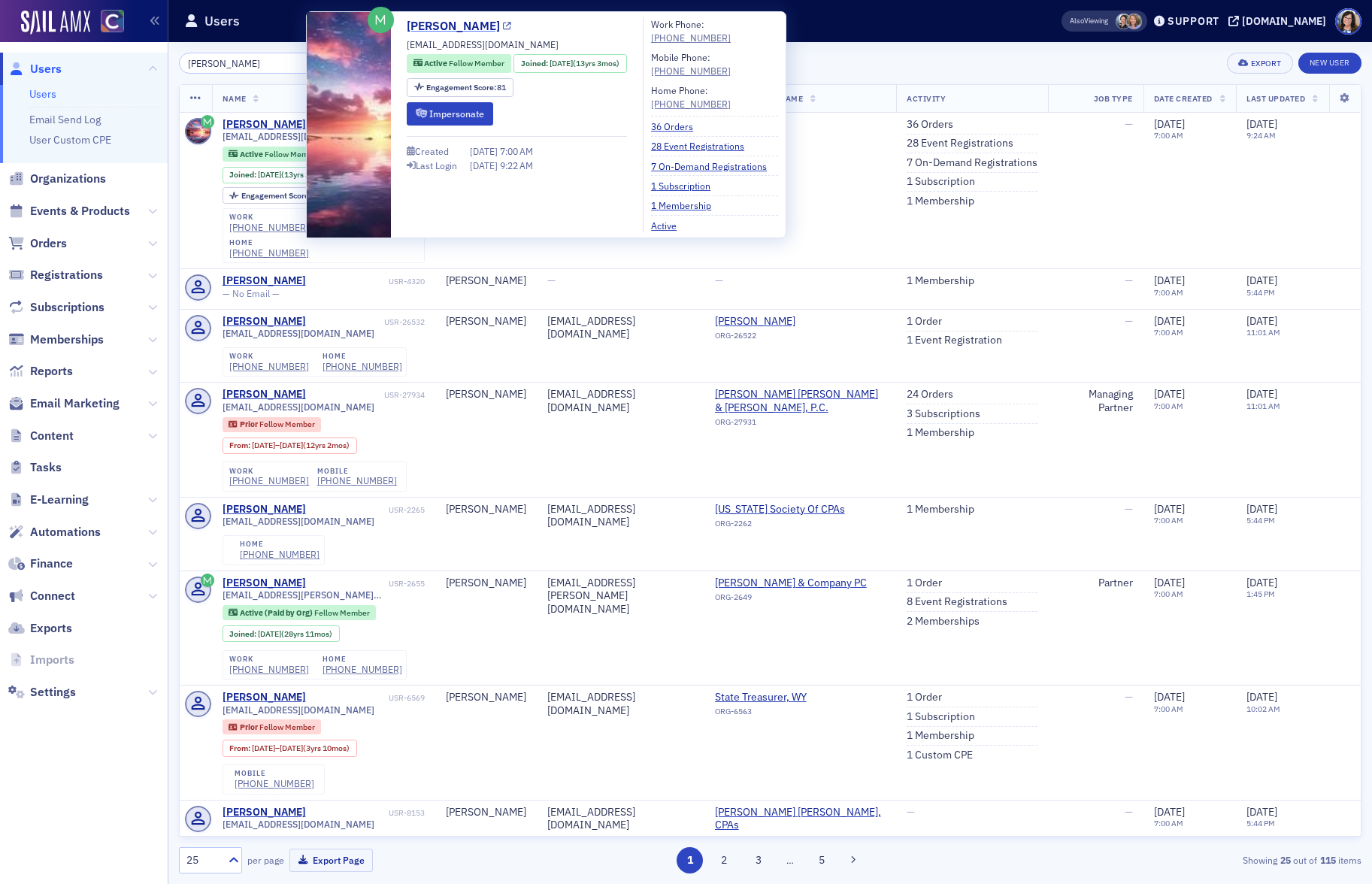
click at [506, 25] on icon at bounding box center [507, 27] width 8 height 8
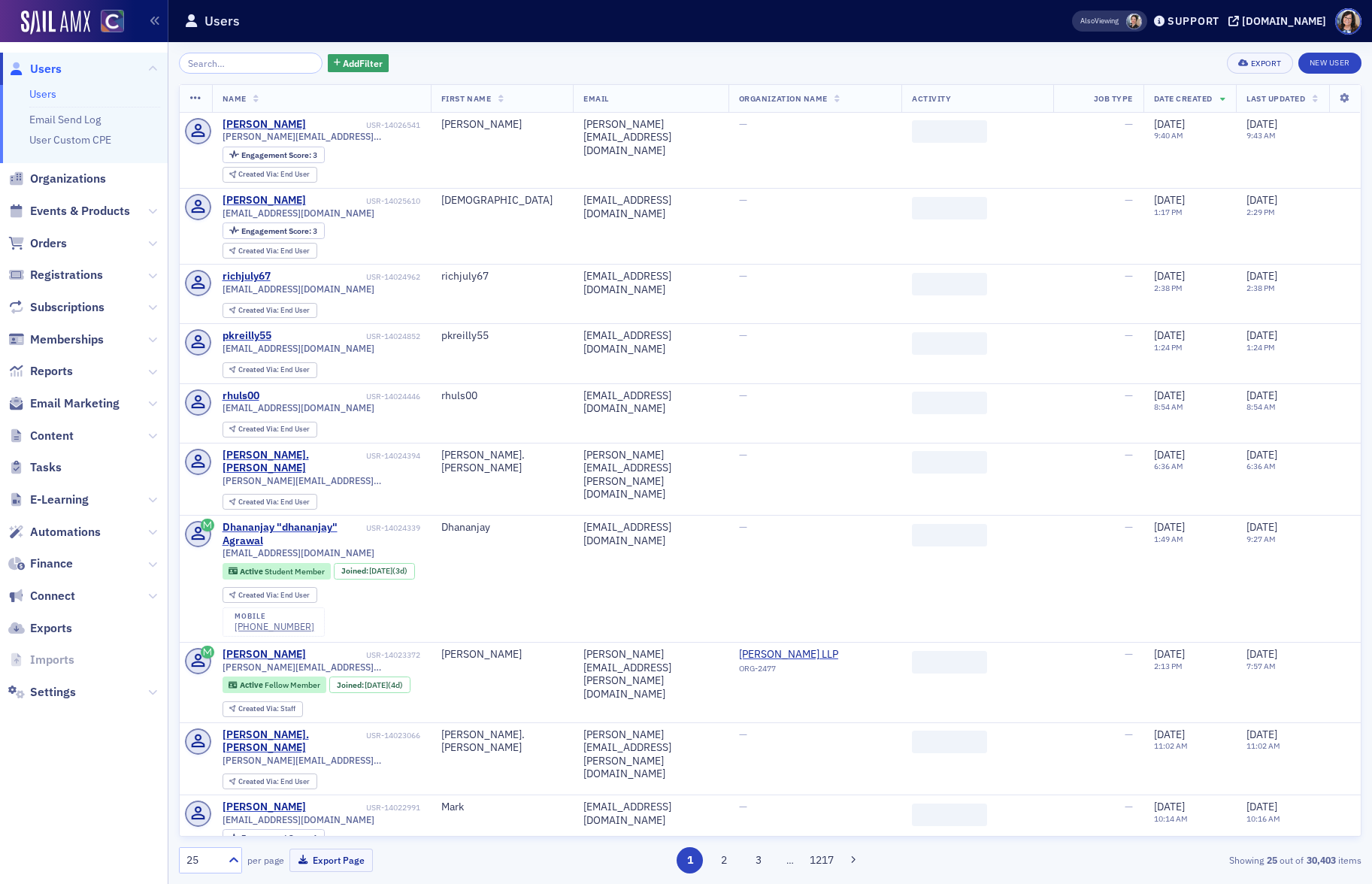
click at [203, 66] on input "search" at bounding box center [250, 63] width 144 height 21
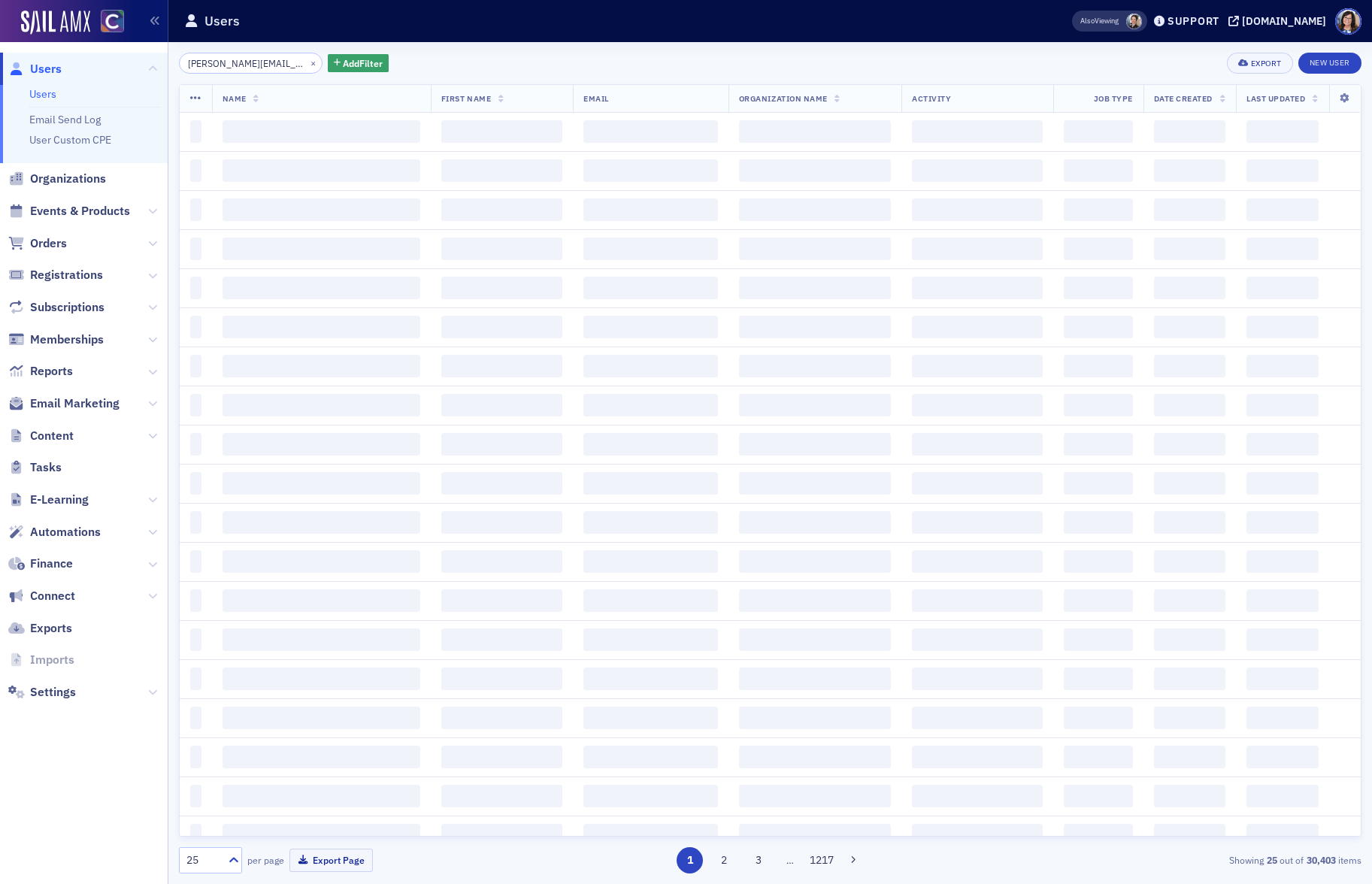
scroll to position [0, 4]
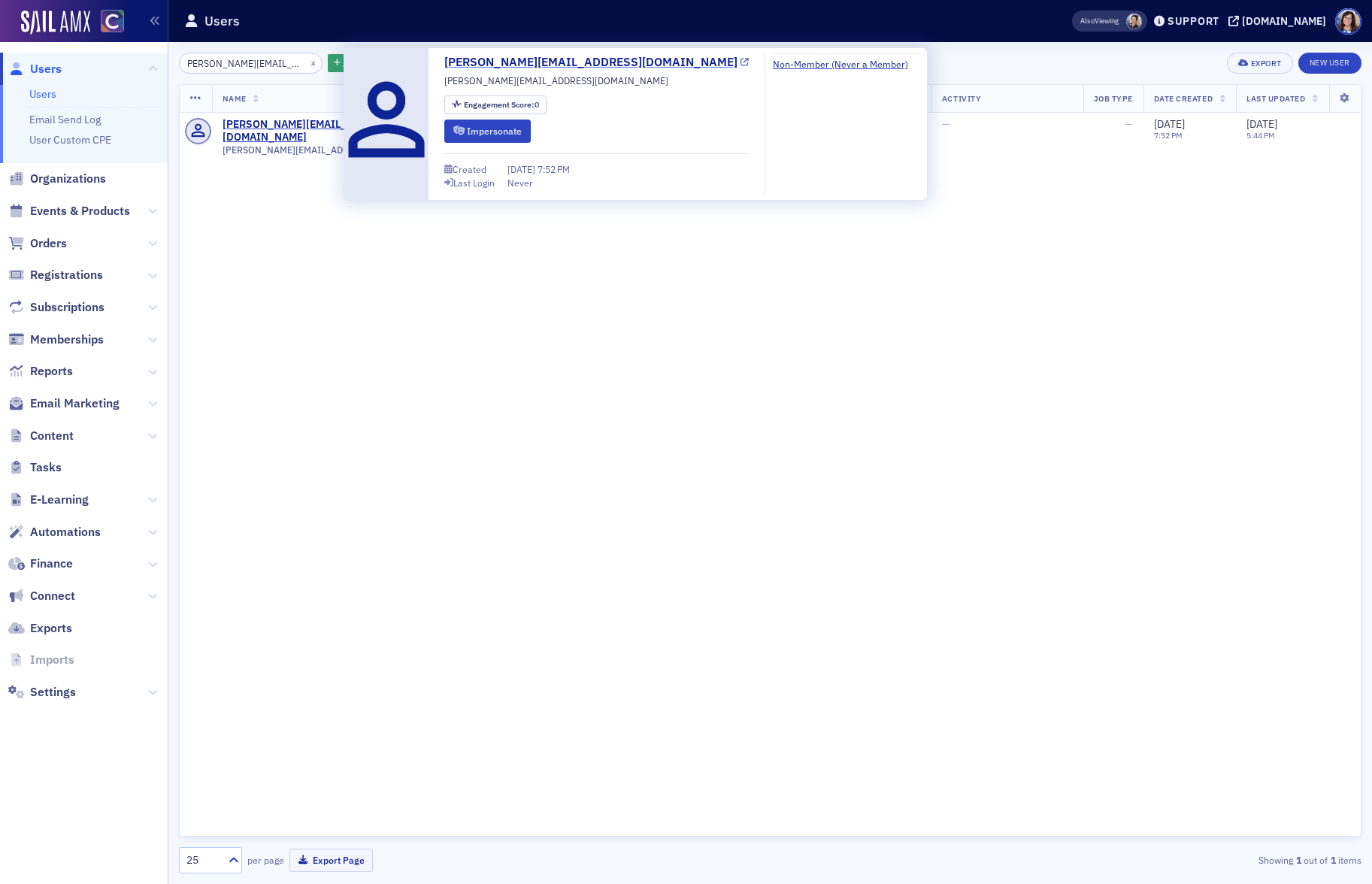
type input "yolanda@freespeech.org"
click at [740, 62] on icon at bounding box center [744, 62] width 8 height 8
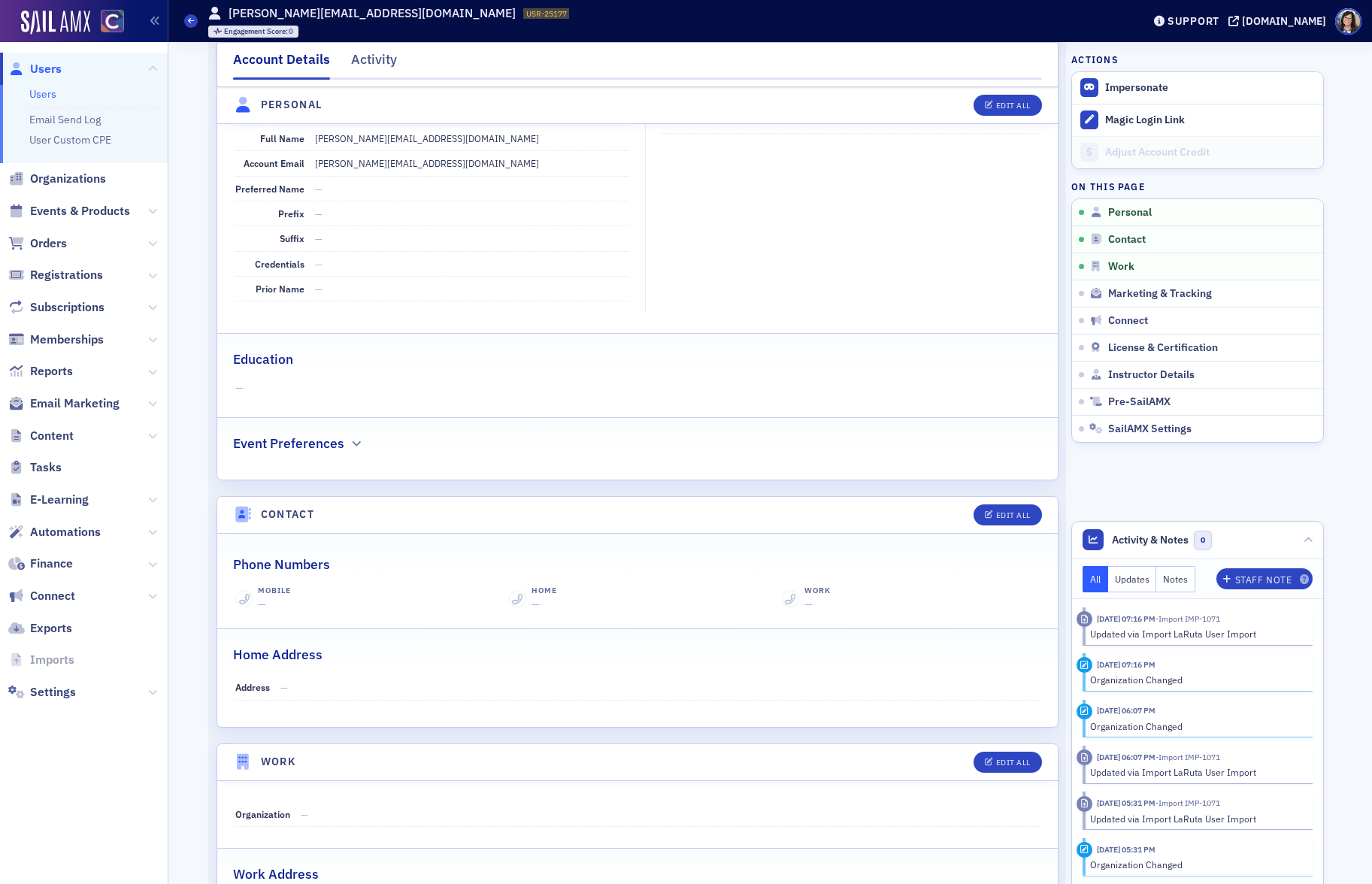
scroll to position [199, 0]
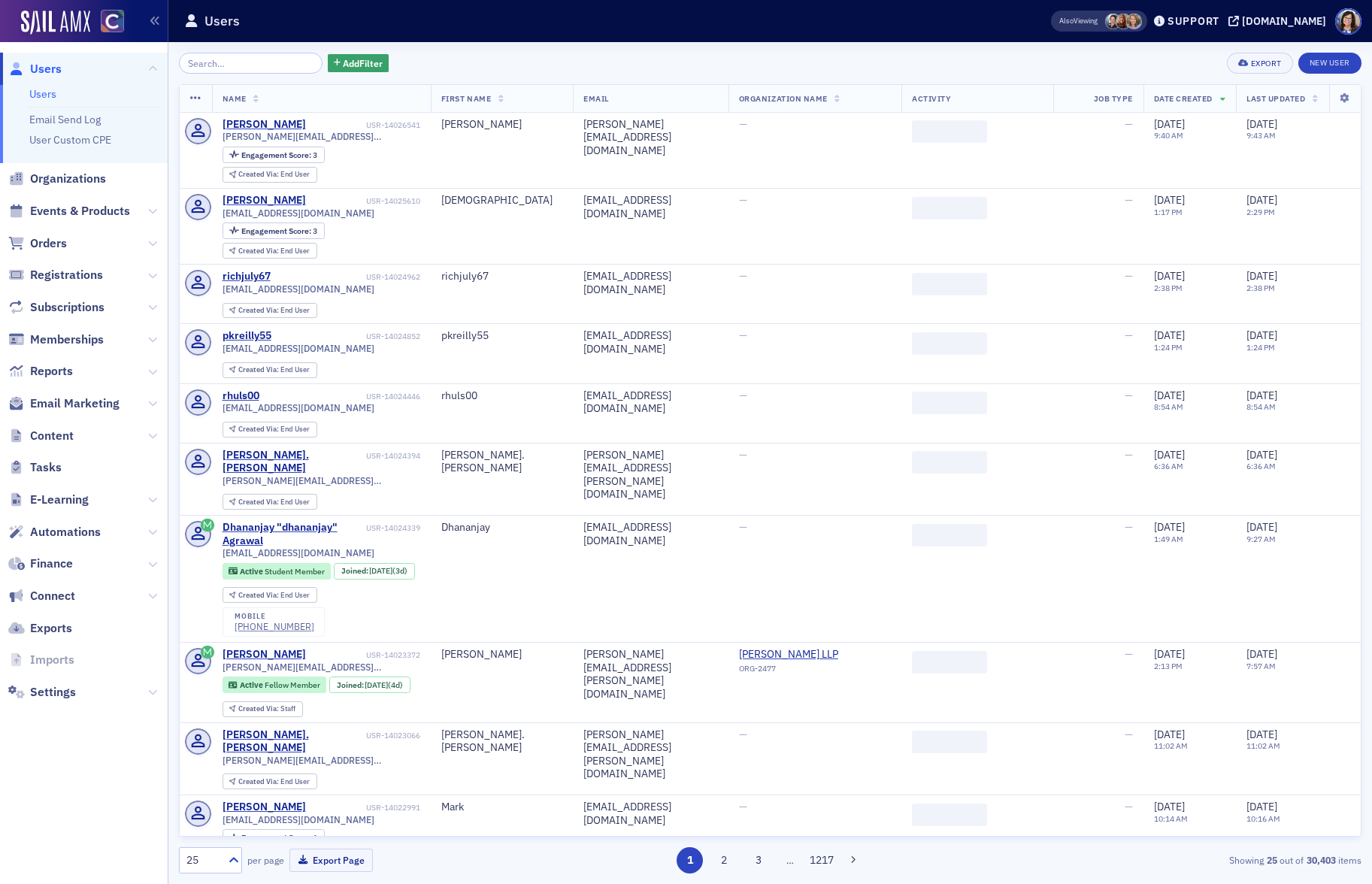
click at [219, 63] on input "search" at bounding box center [250, 63] width 144 height 21
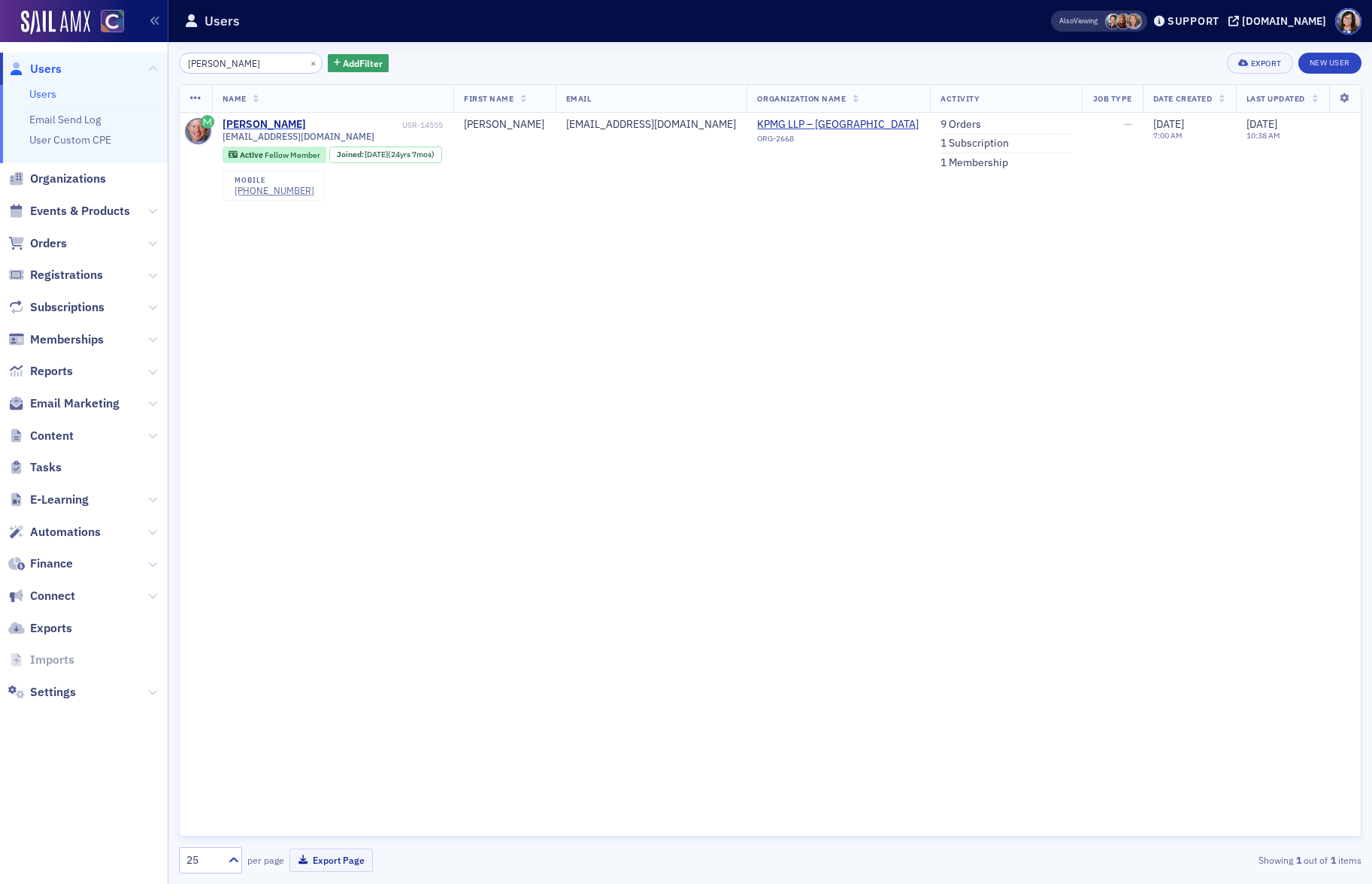
type input "Schilb"
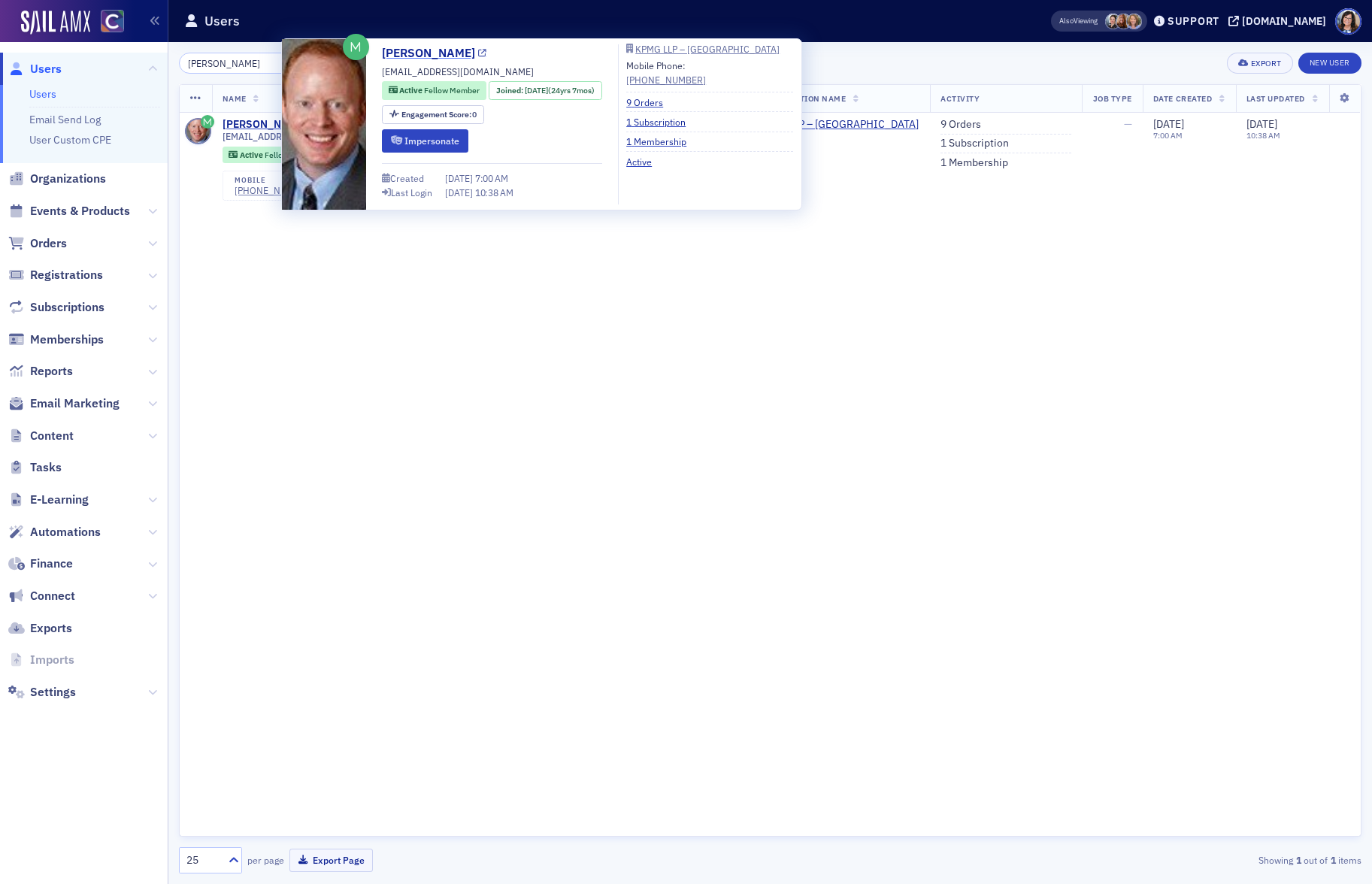
click at [478, 51] on icon at bounding box center [482, 54] width 8 height 8
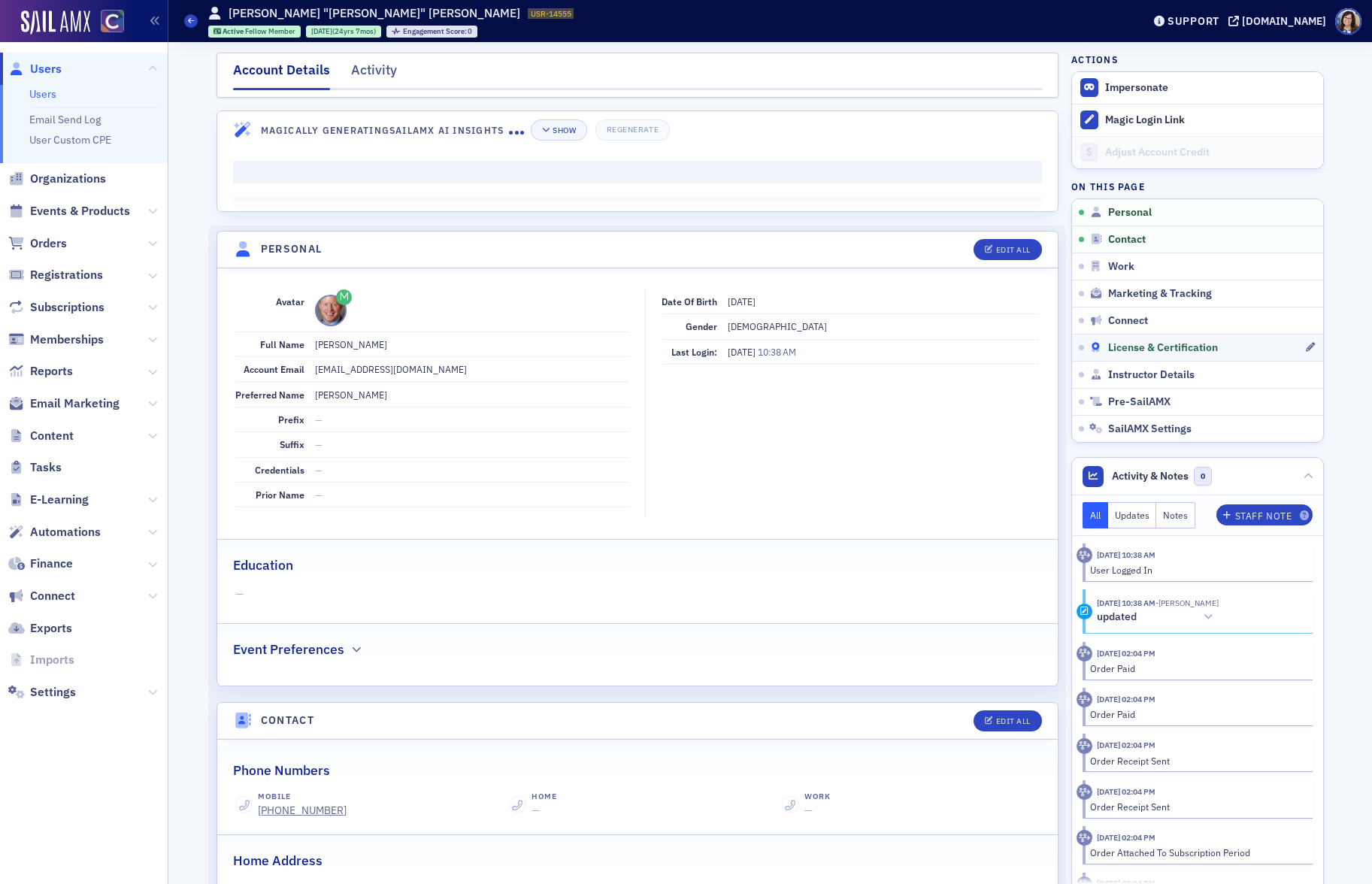
click at [1114, 341] on span "License & Certification" at bounding box center [1163, 348] width 110 height 13
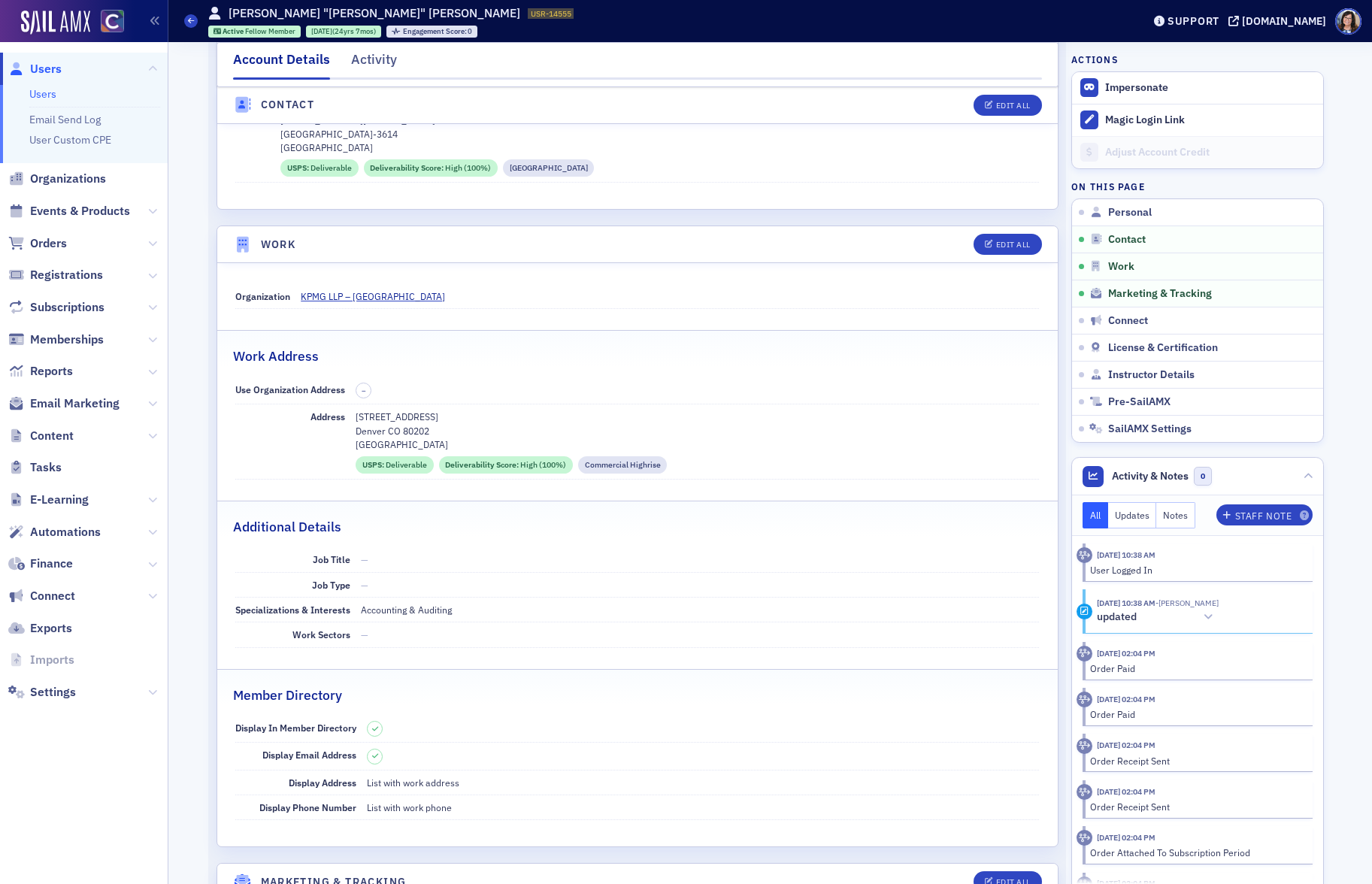
scroll to position [730, 0]
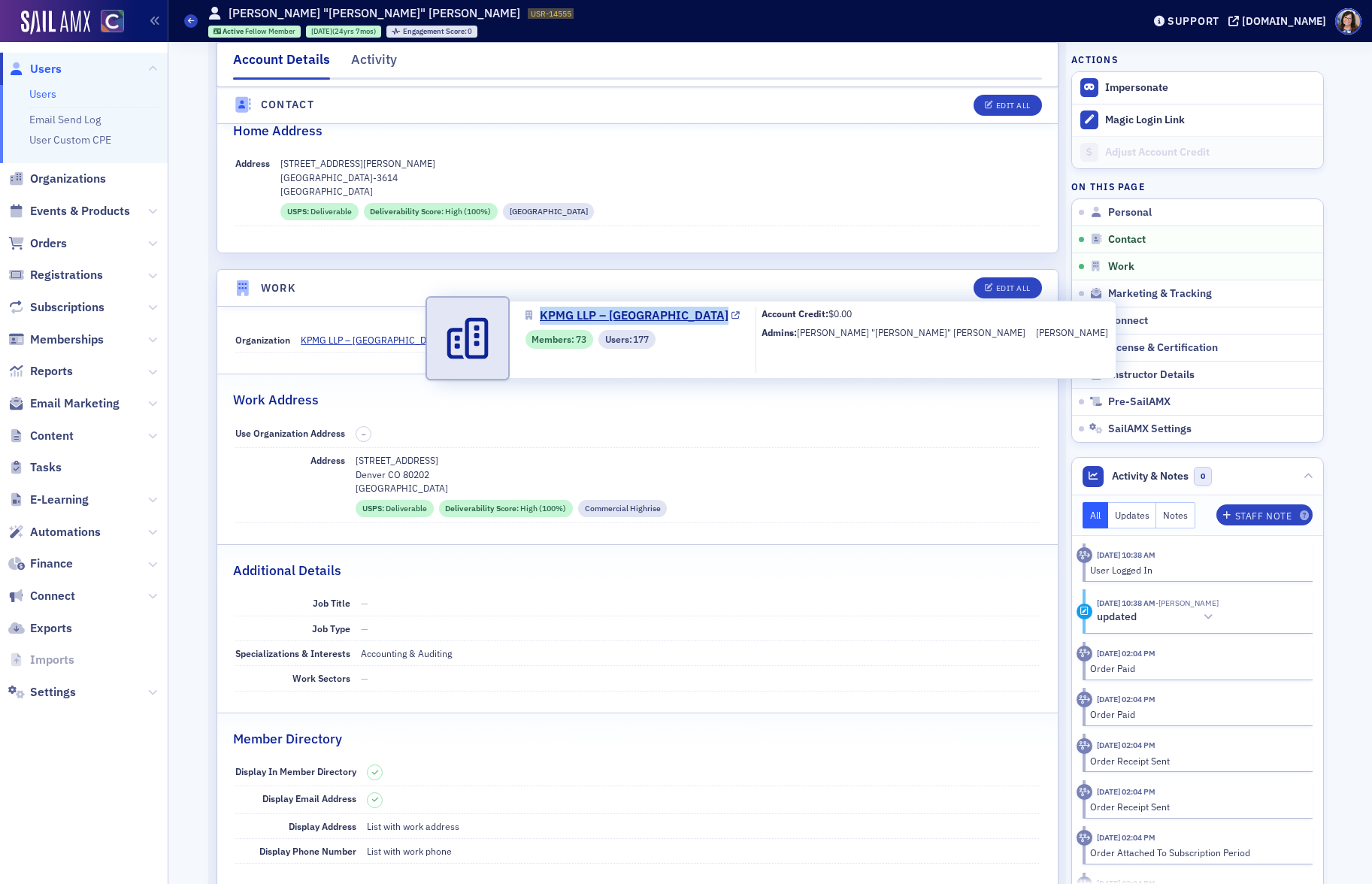
drag, startPoint x: 541, startPoint y: 305, endPoint x: 651, endPoint y: 320, distance: 111.0
click at [651, 320] on div "KPMG LLP – Denver Members : 73 Users : 177 Account Credit: $0.00 Admins: Michae…" at bounding box center [776, 340] width 678 height 78
copy link "KPMG LLP – [GEOGRAPHIC_DATA]"
copy span "KPMG LLP – [GEOGRAPHIC_DATA]"
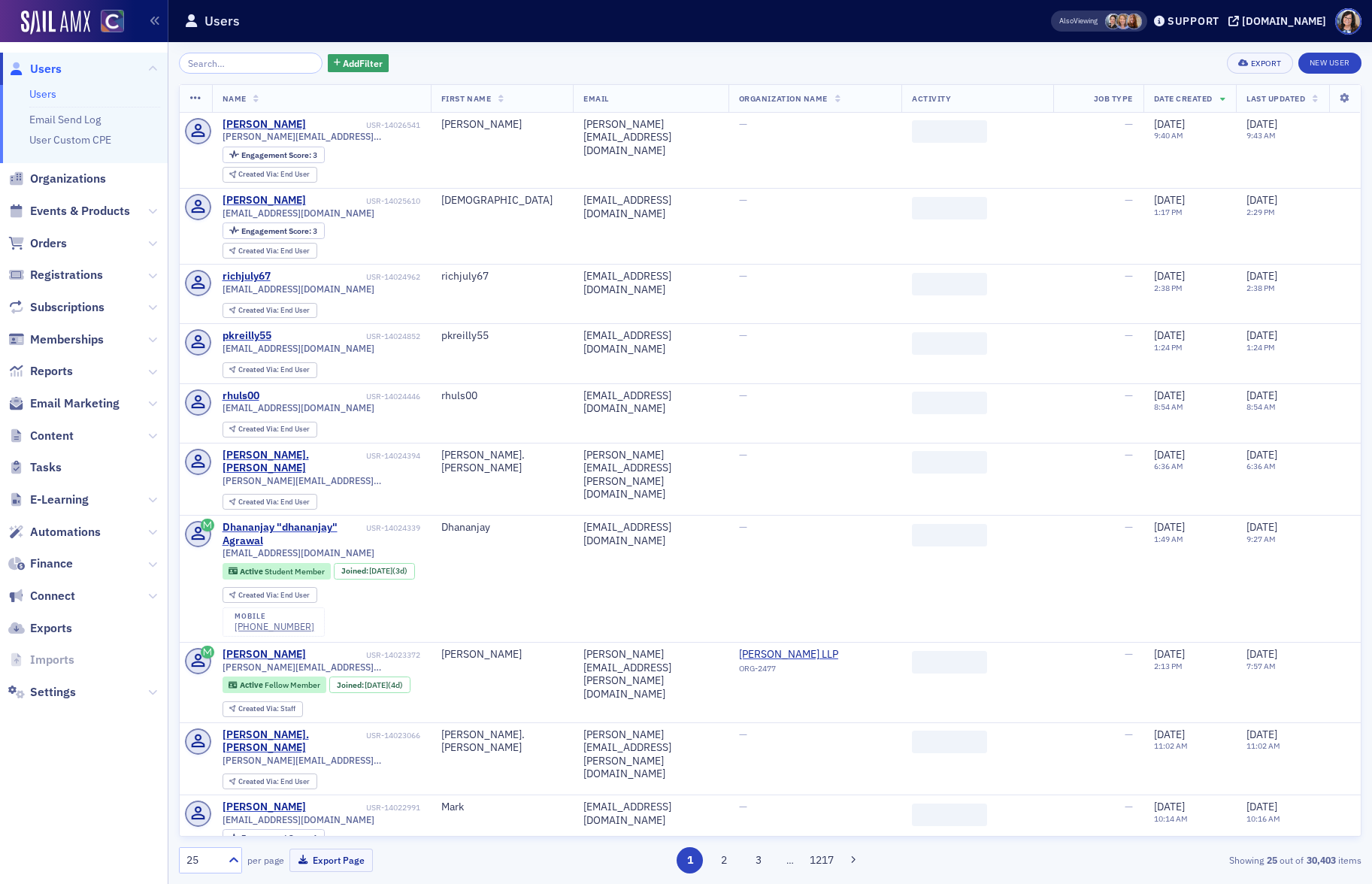
click at [218, 63] on input "search" at bounding box center [250, 63] width 144 height 21
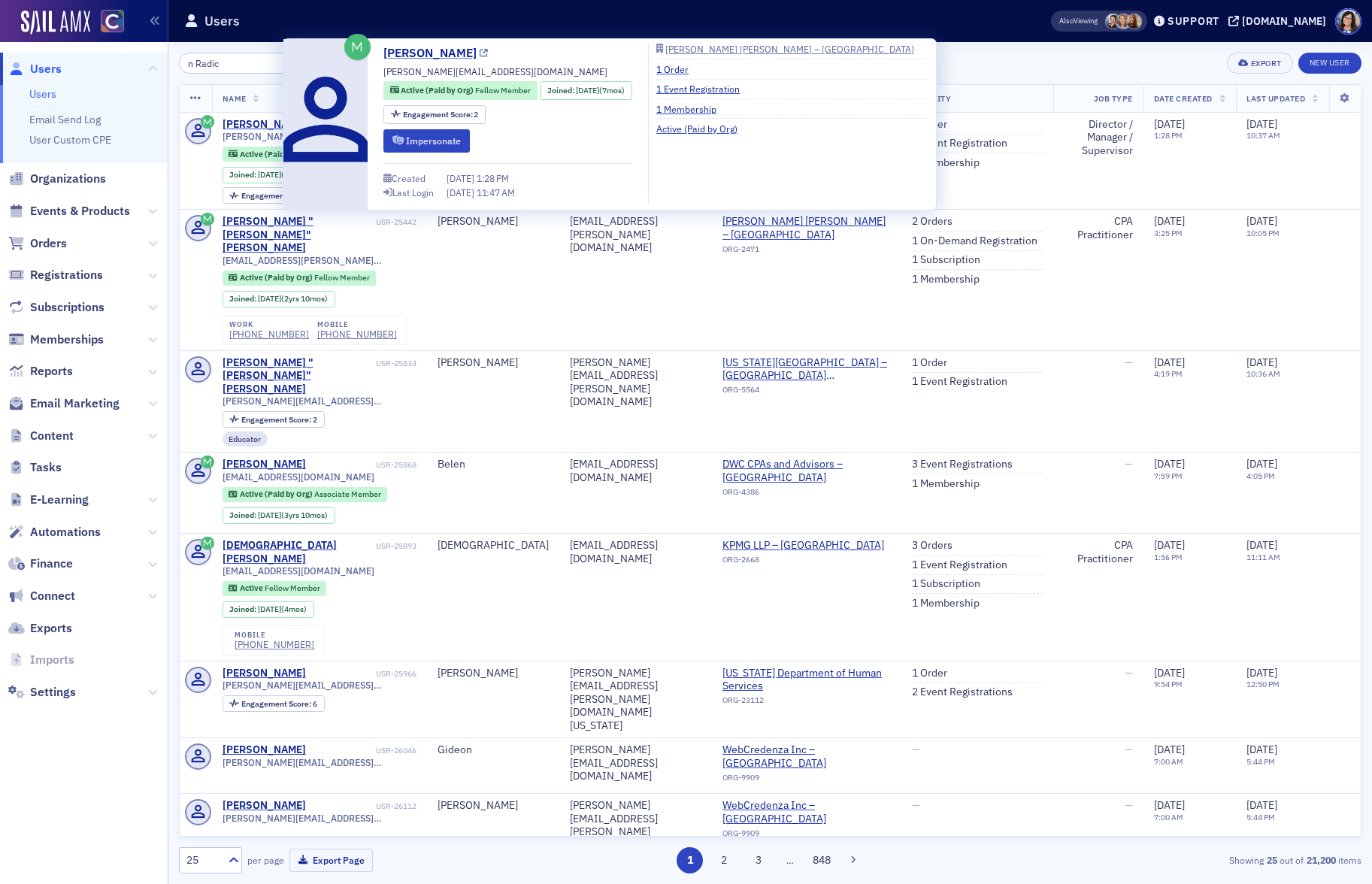
type input "n Radic"
click at [479, 50] on icon at bounding box center [483, 54] width 8 height 8
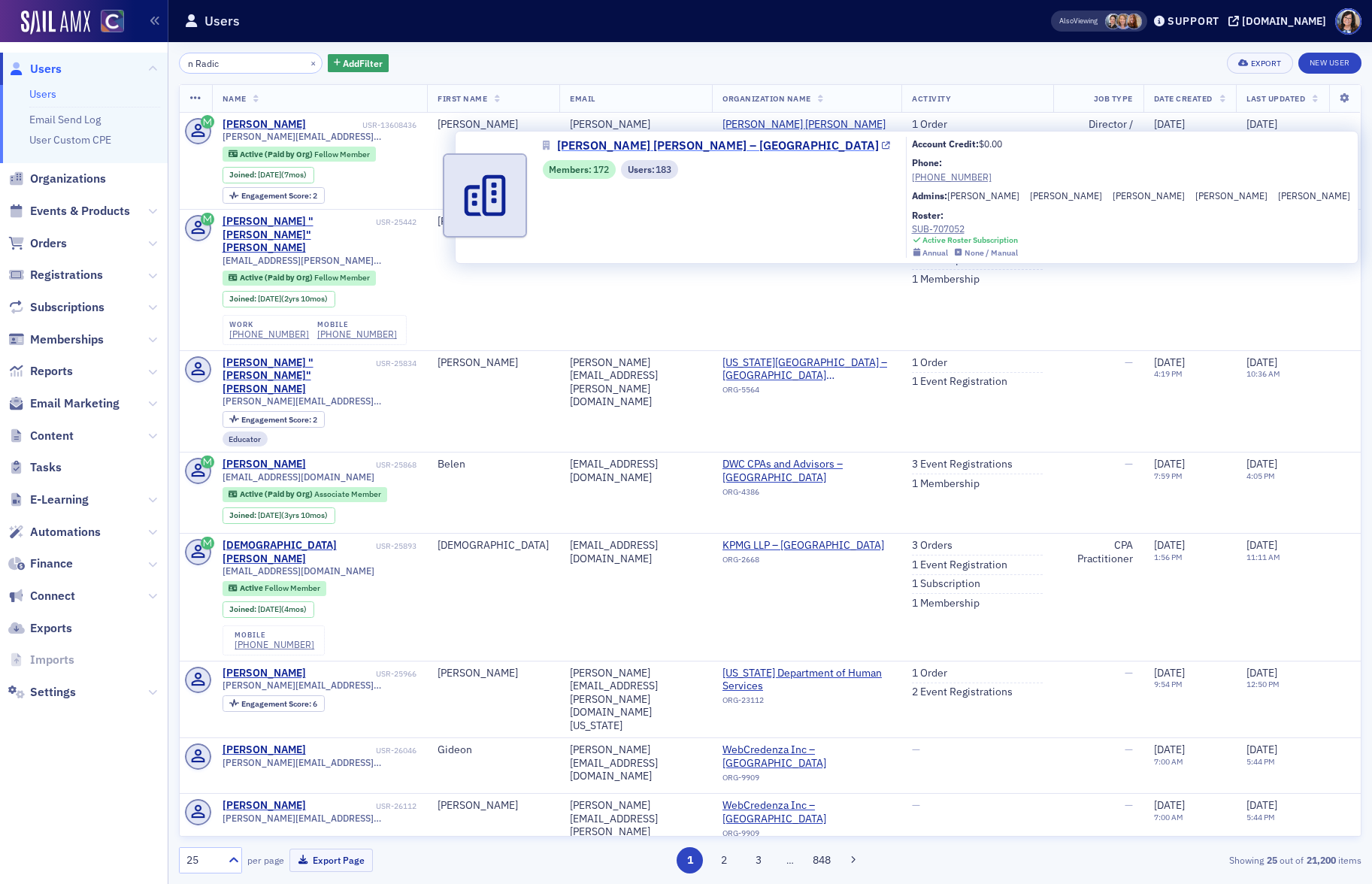
click at [572, 143] on span "Plante Moran – Denver" at bounding box center [717, 145] width 321 height 18
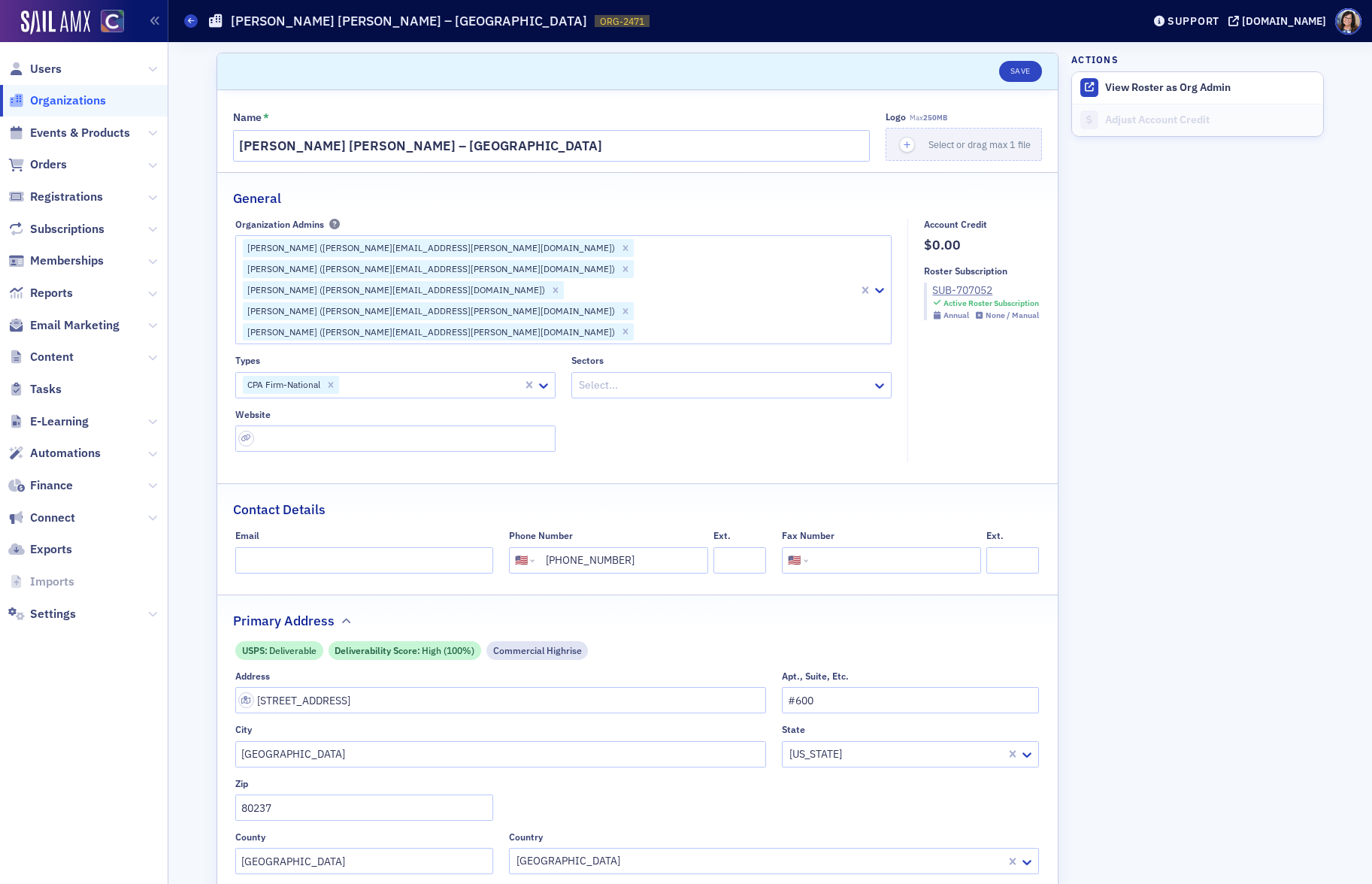
select select "US"
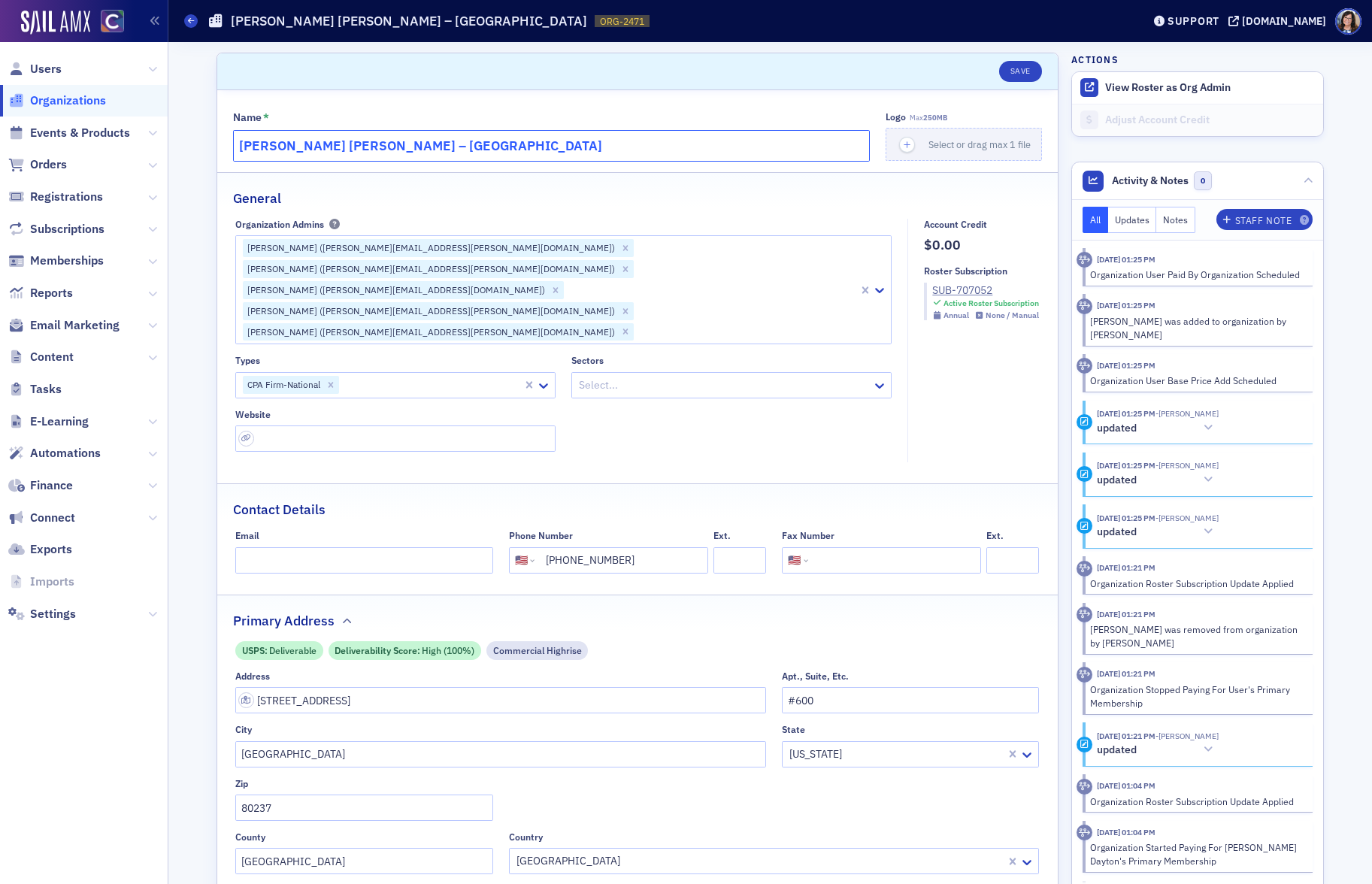
click at [316, 150] on input "Plante Moran – Denver" at bounding box center [551, 146] width 637 height 32
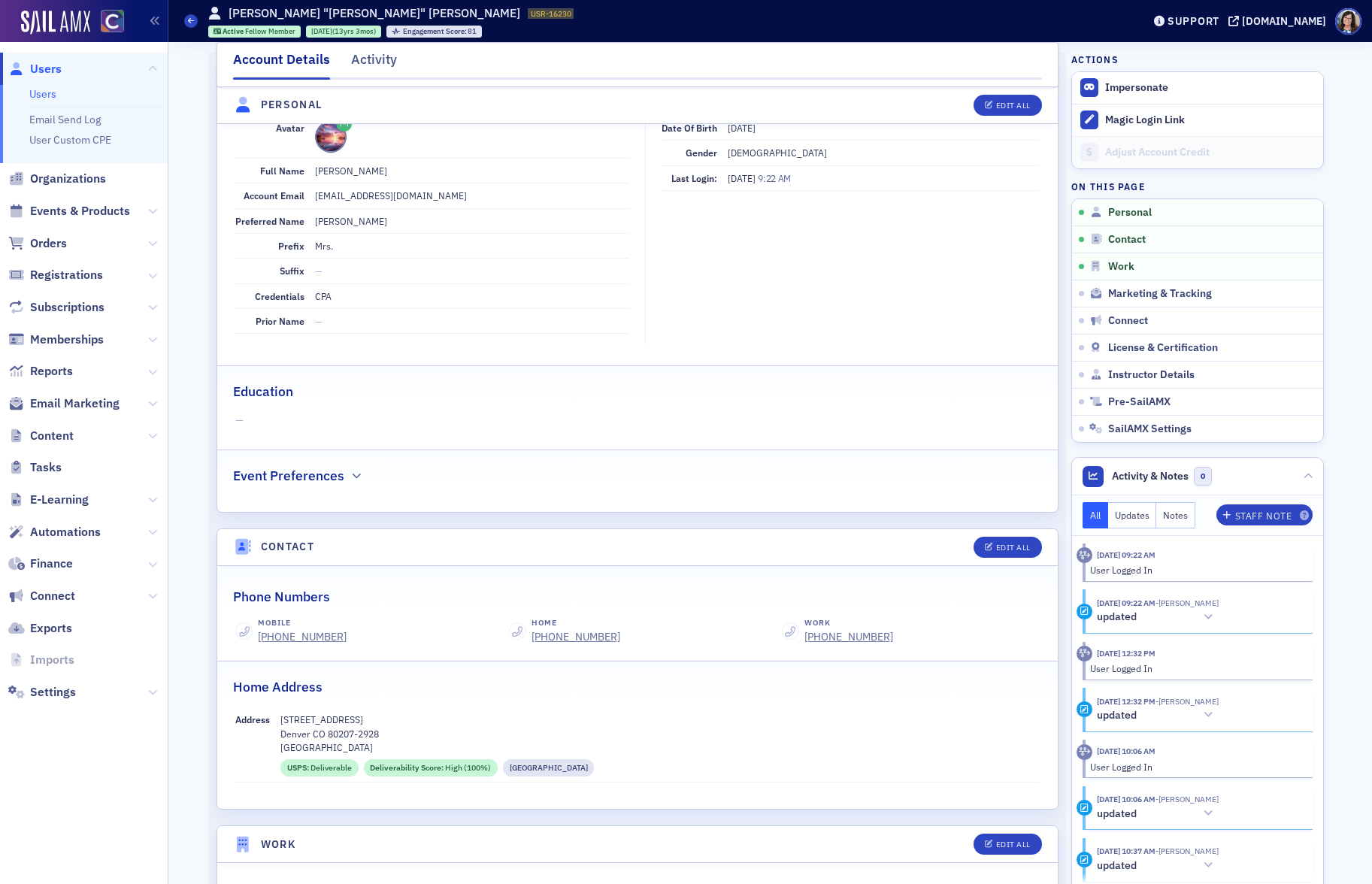
scroll to position [177, 0]
